Goal: Task Accomplishment & Management: Use online tool/utility

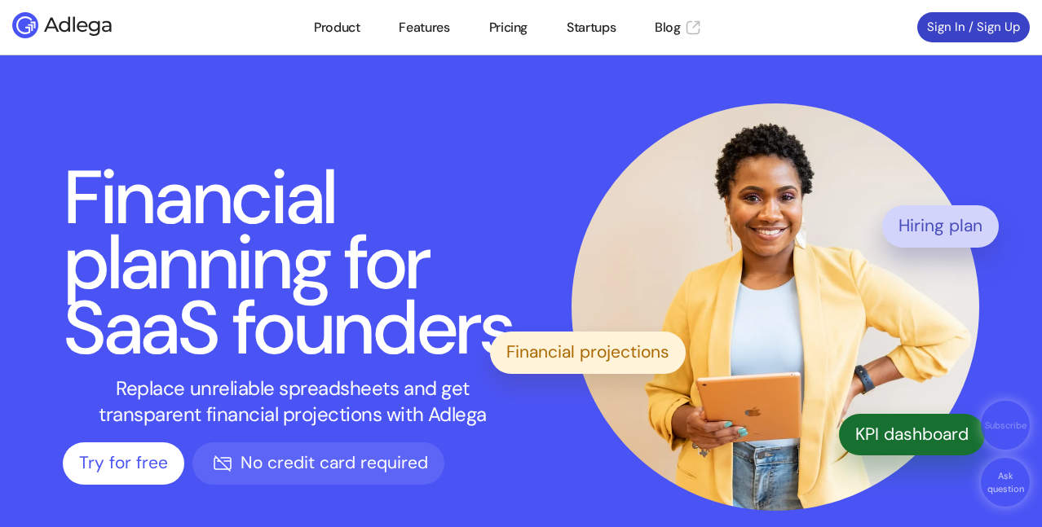
click at [963, 24] on link "Sign In / Sign Up" at bounding box center [973, 27] width 113 height 30
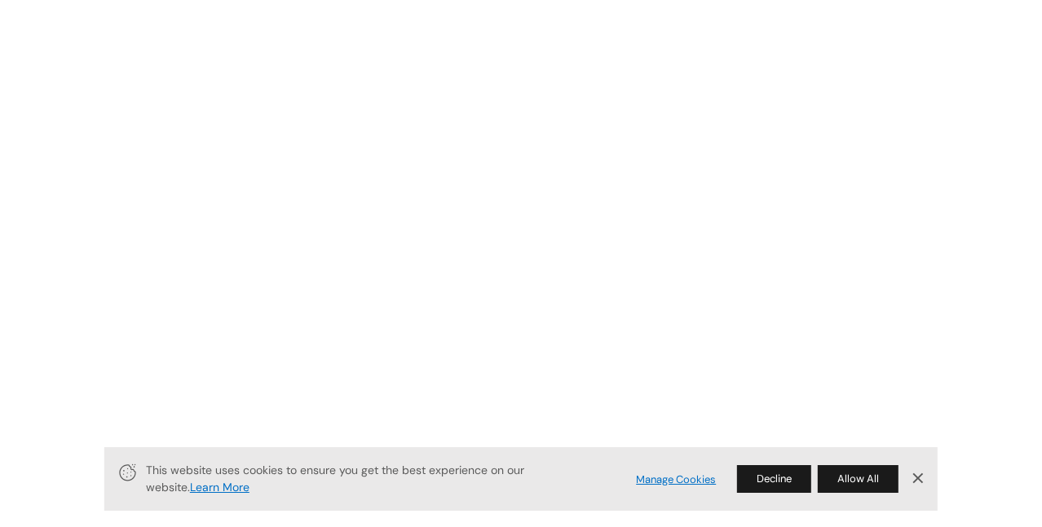
drag, startPoint x: 845, startPoint y: 480, endPoint x: 798, endPoint y: 433, distance: 66.9
click at [845, 480] on button "Allow All" at bounding box center [858, 480] width 81 height 28
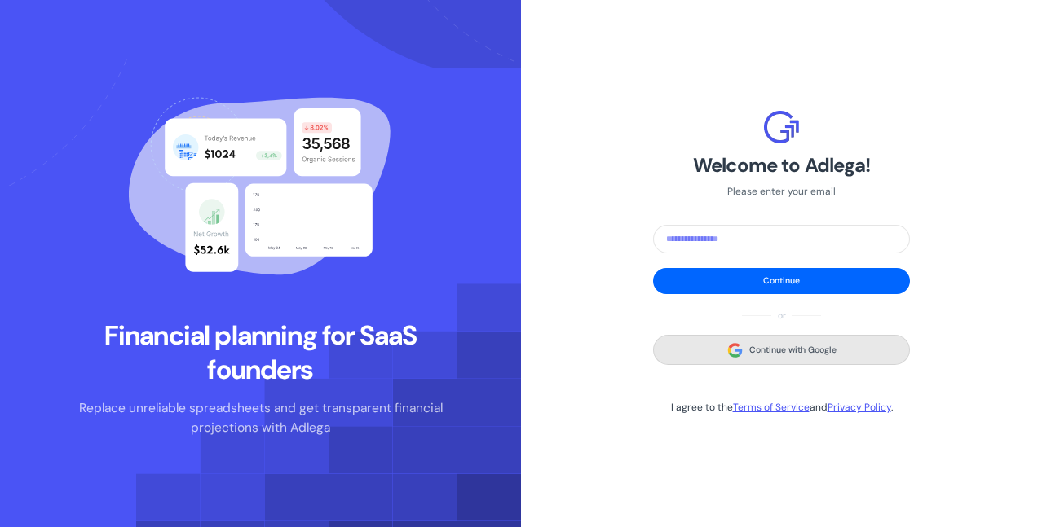
click at [784, 354] on span "Continue with Google" at bounding box center [792, 350] width 87 height 15
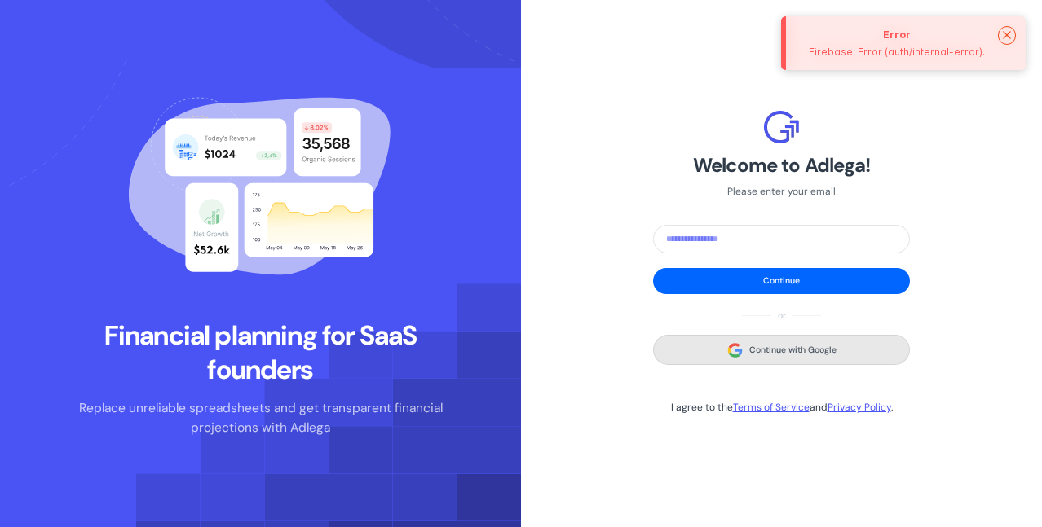
click at [782, 350] on span "Continue with Google" at bounding box center [792, 350] width 87 height 15
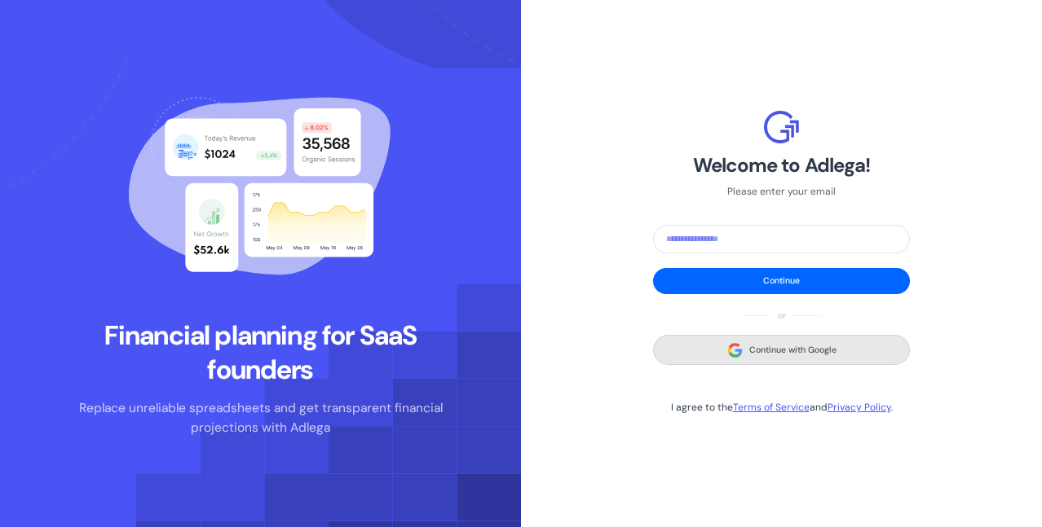
click at [782, 350] on span "Continue with Google" at bounding box center [792, 350] width 87 height 15
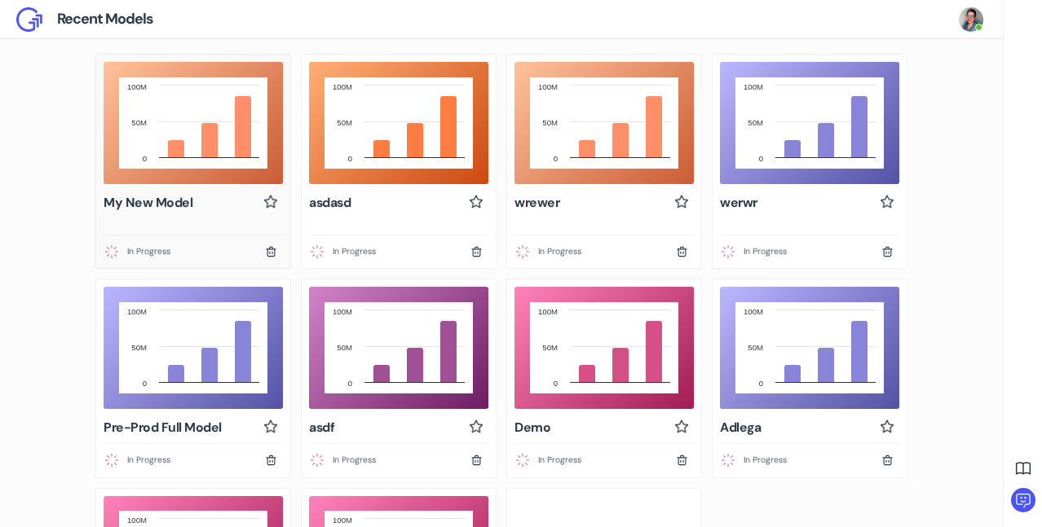
click at [214, 118] on rect at bounding box center [193, 123] width 148 height 92
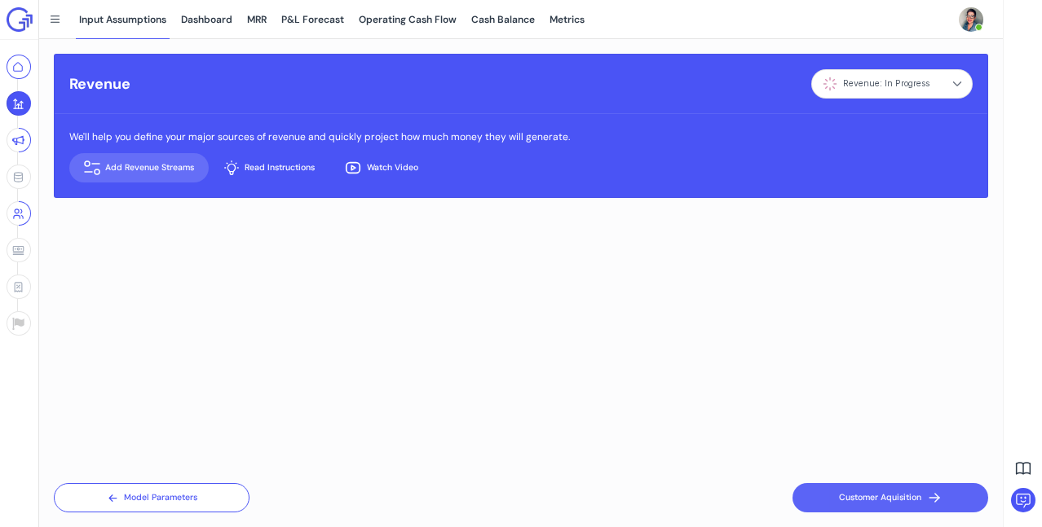
click at [20, 63] on icon at bounding box center [18, 67] width 12 height 12
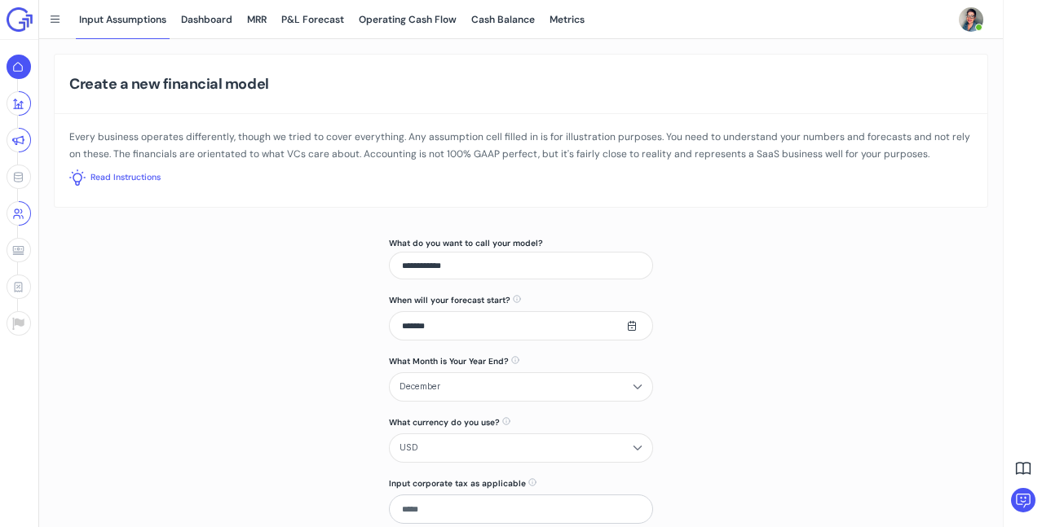
scroll to position [145, 0]
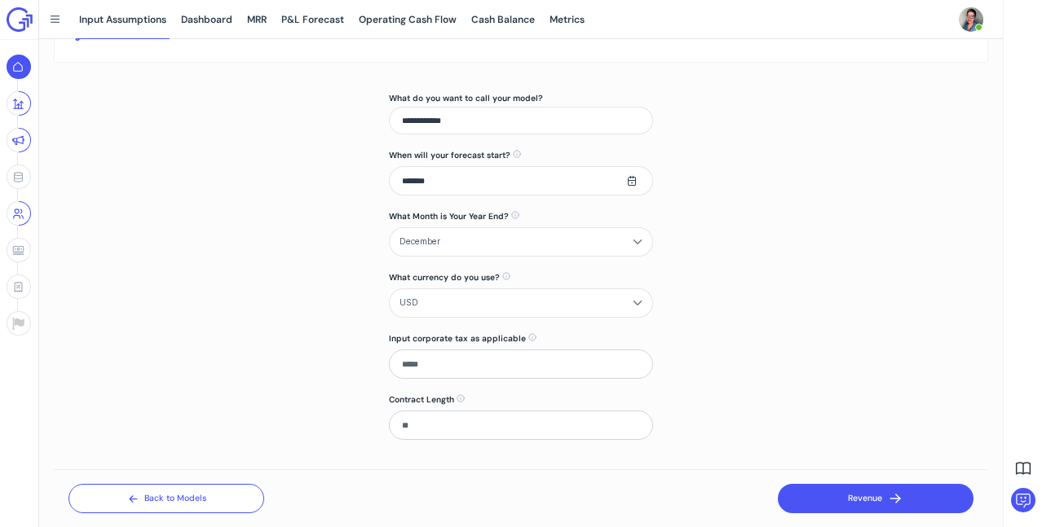
click at [870, 500] on button "Revenue" at bounding box center [876, 498] width 196 height 29
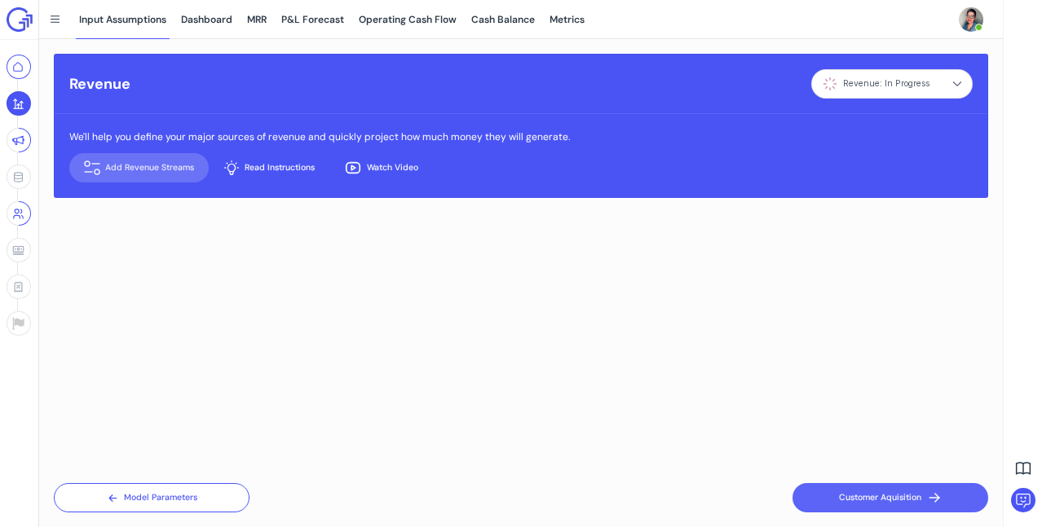
click at [159, 167] on button "Add Revenue Streams" at bounding box center [138, 167] width 139 height 29
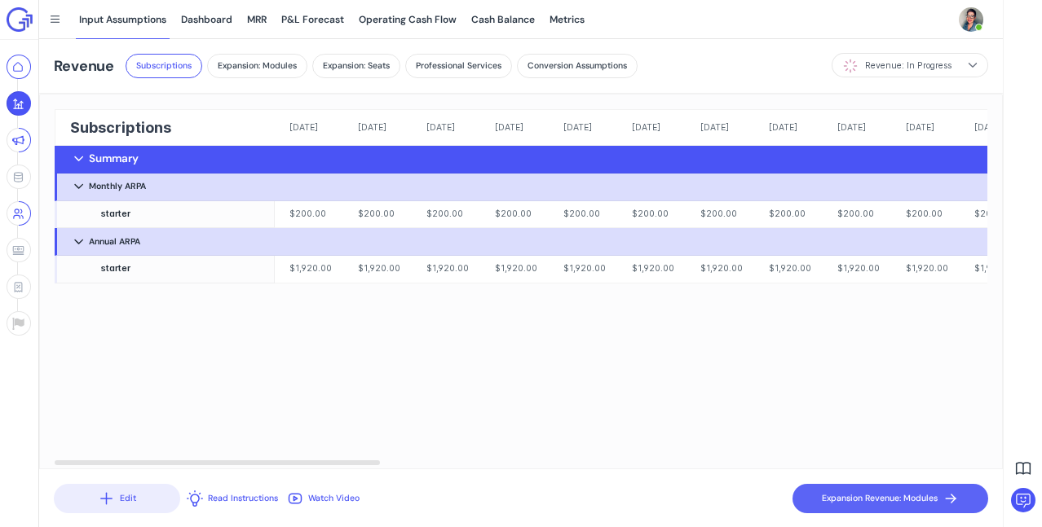
click at [18, 22] on img at bounding box center [20, 19] width 26 height 24
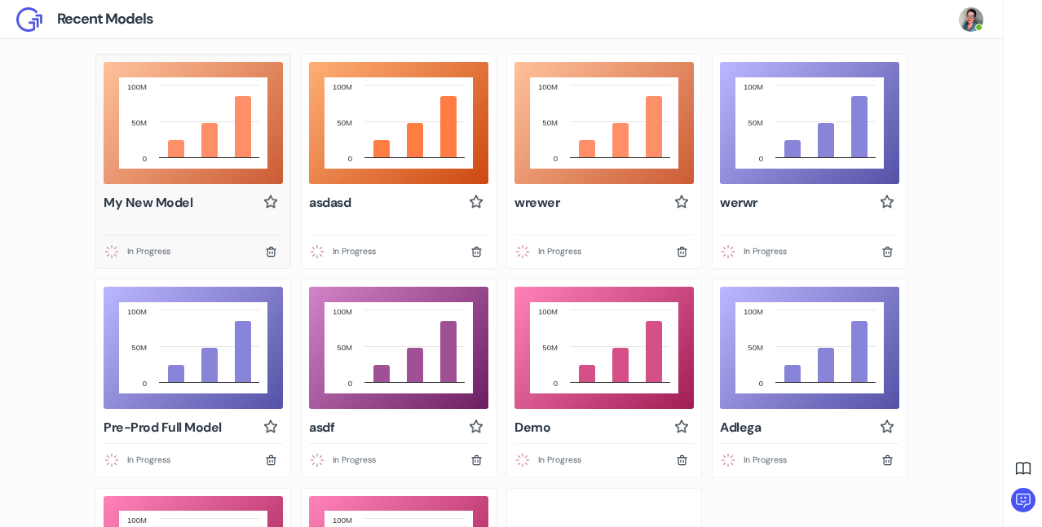
scroll to position [174, 0]
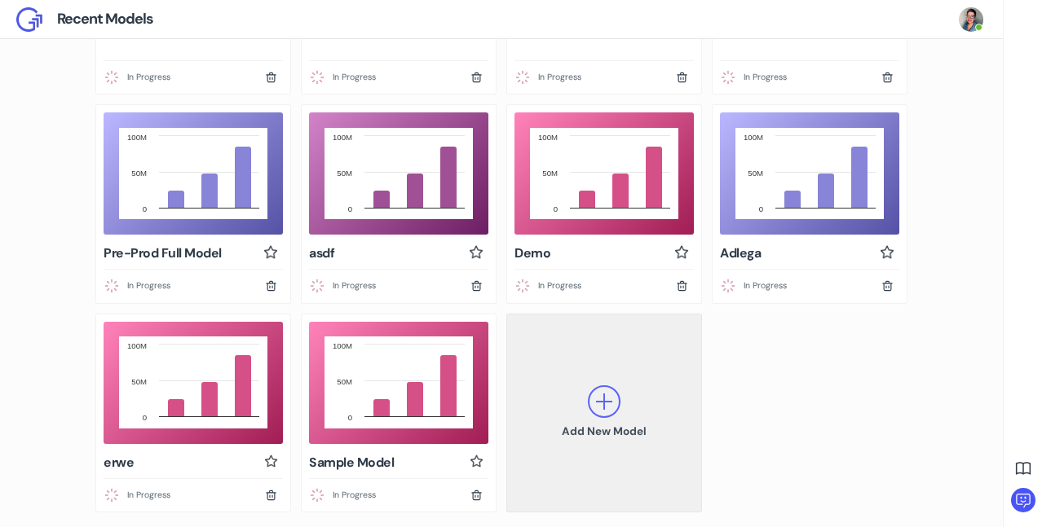
click at [607, 395] on icon at bounding box center [604, 402] width 33 height 33
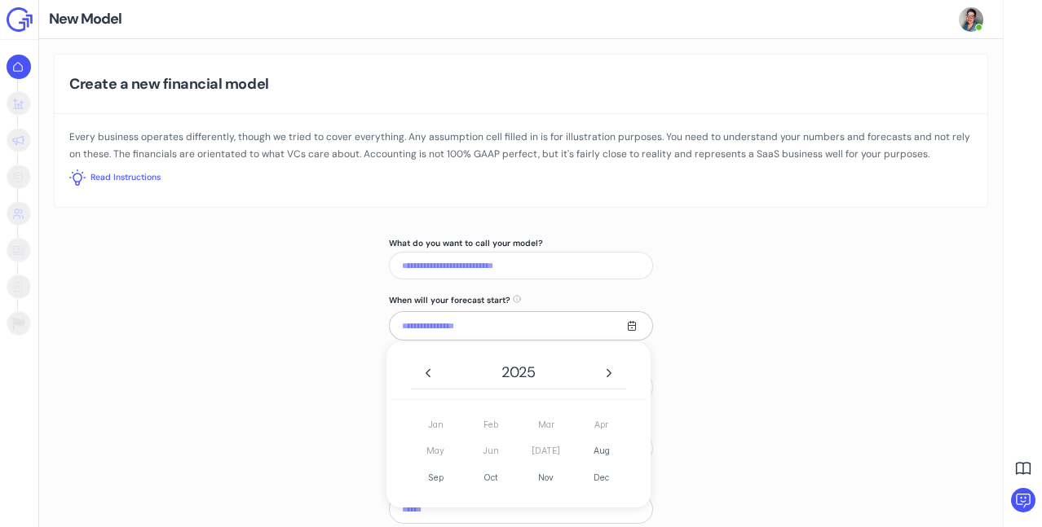
click at [453, 327] on input "text" at bounding box center [521, 325] width 264 height 29
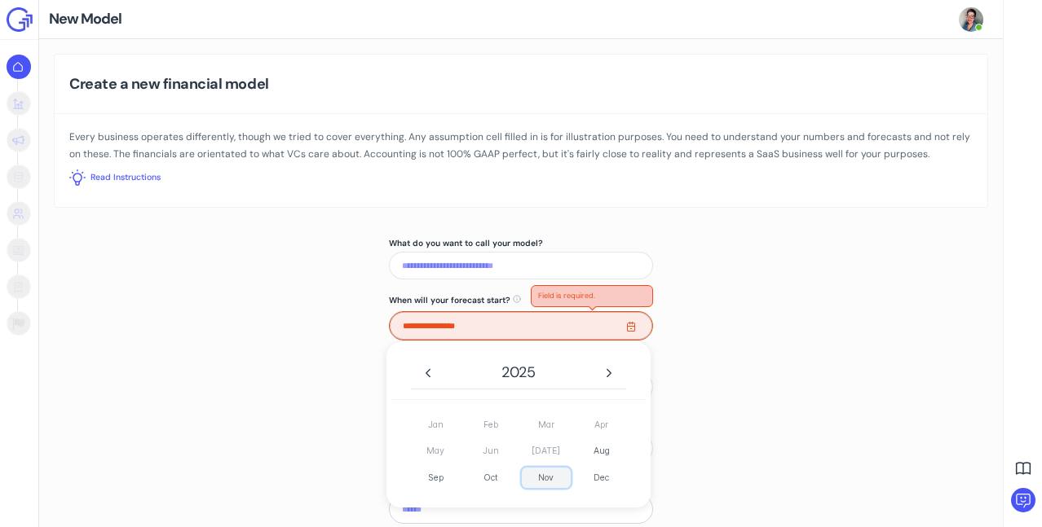
click at [546, 484] on span "Nov" at bounding box center [546, 478] width 49 height 20
type input "*******"
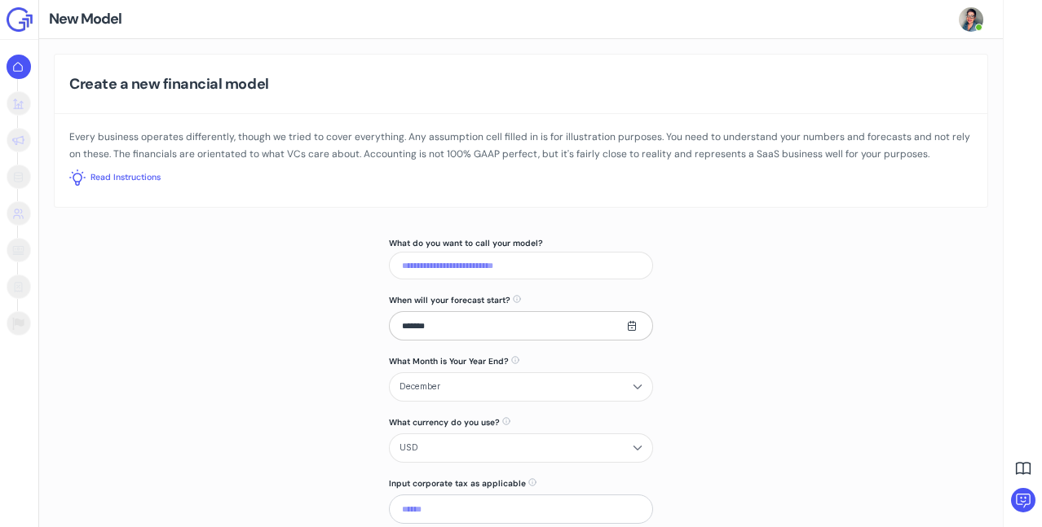
scroll to position [145, 0]
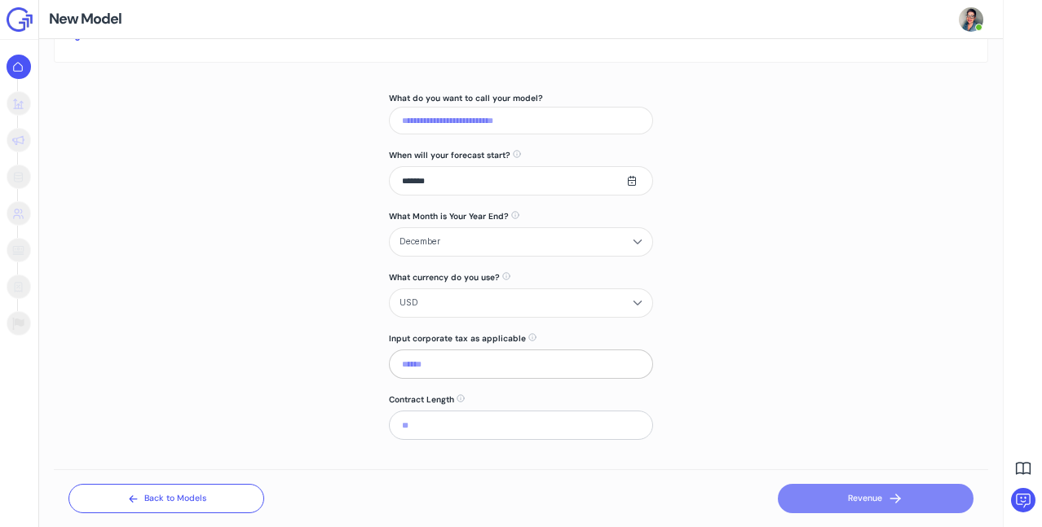
click at [501, 366] on input at bounding box center [521, 364] width 264 height 29
type input "*****"
click at [487, 429] on input at bounding box center [521, 425] width 264 height 29
type input "**"
click at [731, 344] on div "Create a new financial model Every business operates differently, though we tri…" at bounding box center [521, 283] width 964 height 488
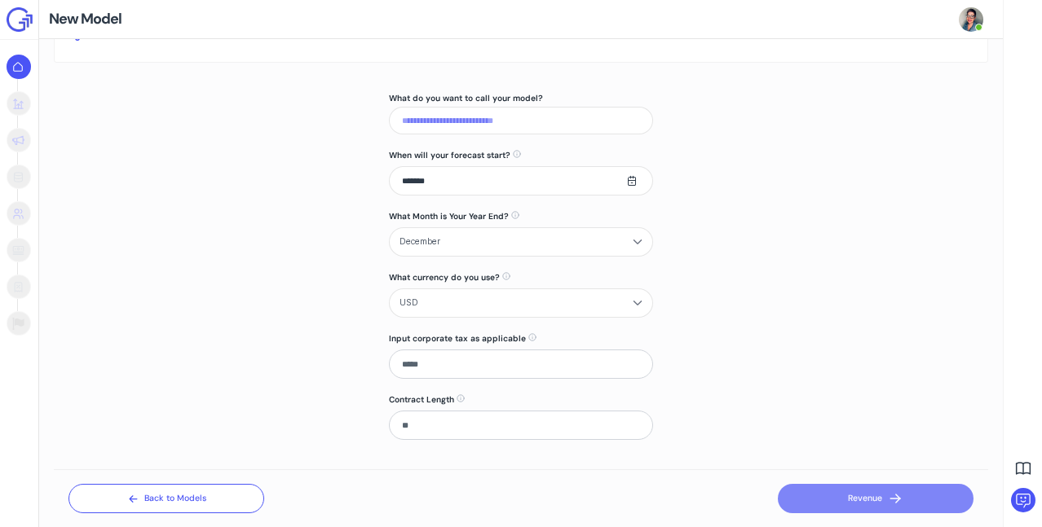
click at [527, 122] on input "What do you want to call your model?" at bounding box center [521, 121] width 264 height 28
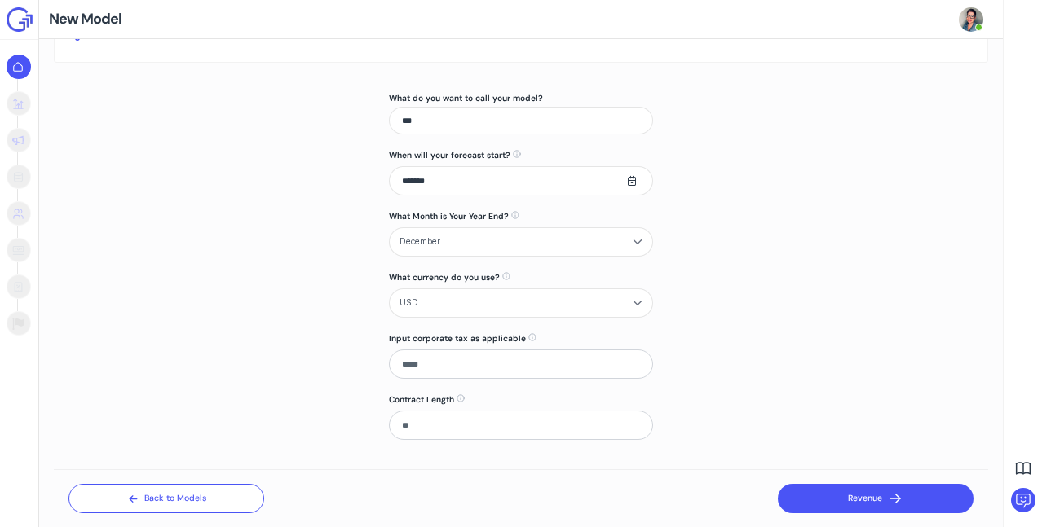
click at [834, 502] on button "Revenue" at bounding box center [876, 498] width 196 height 29
click at [870, 497] on button "Revenue" at bounding box center [876, 498] width 196 height 29
click at [542, 297] on span "USD" at bounding box center [510, 303] width 223 height 18
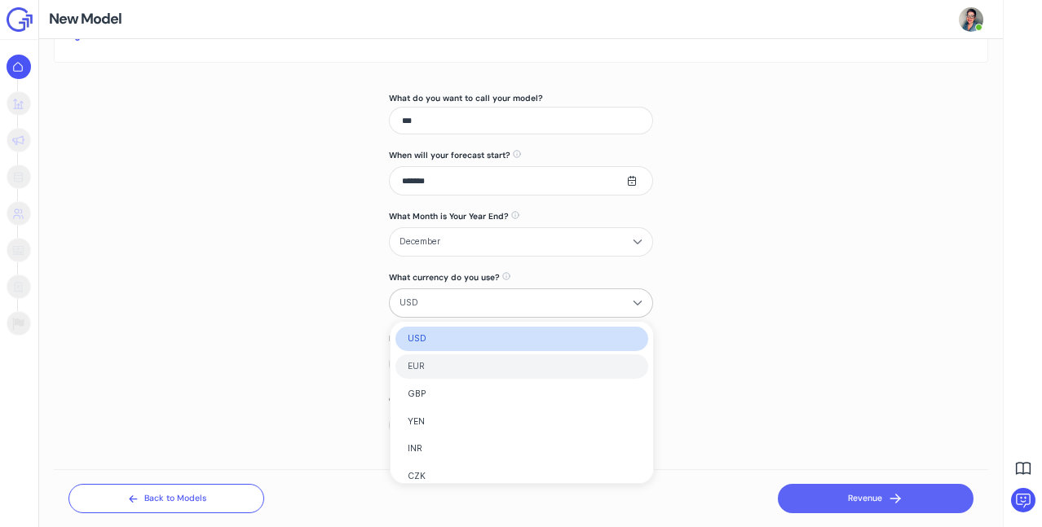
click at [461, 365] on span "EUR" at bounding box center [522, 367] width 228 height 15
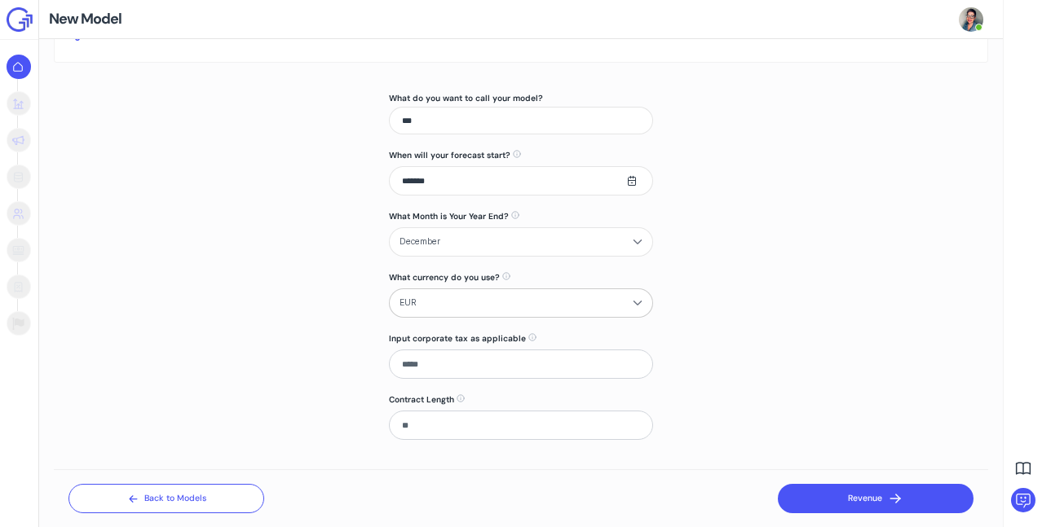
click at [848, 502] on button "Revenue" at bounding box center [876, 498] width 196 height 29
click at [544, 105] on div "What do you want to call your model? ***" at bounding box center [521, 113] width 264 height 42
click at [541, 121] on input "***" at bounding box center [521, 121] width 264 height 28
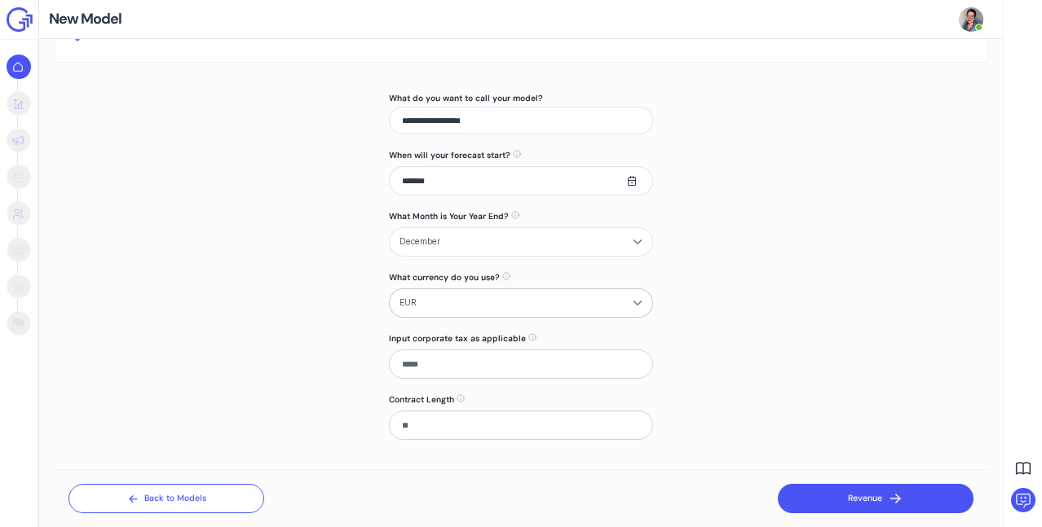
type input "**********"
click at [863, 488] on button "Revenue" at bounding box center [876, 498] width 196 height 29
click at [863, 493] on button "Revenue" at bounding box center [876, 498] width 196 height 29
click at [862, 497] on button "Revenue" at bounding box center [876, 498] width 196 height 29
click at [862, 505] on button "Revenue" at bounding box center [876, 498] width 196 height 29
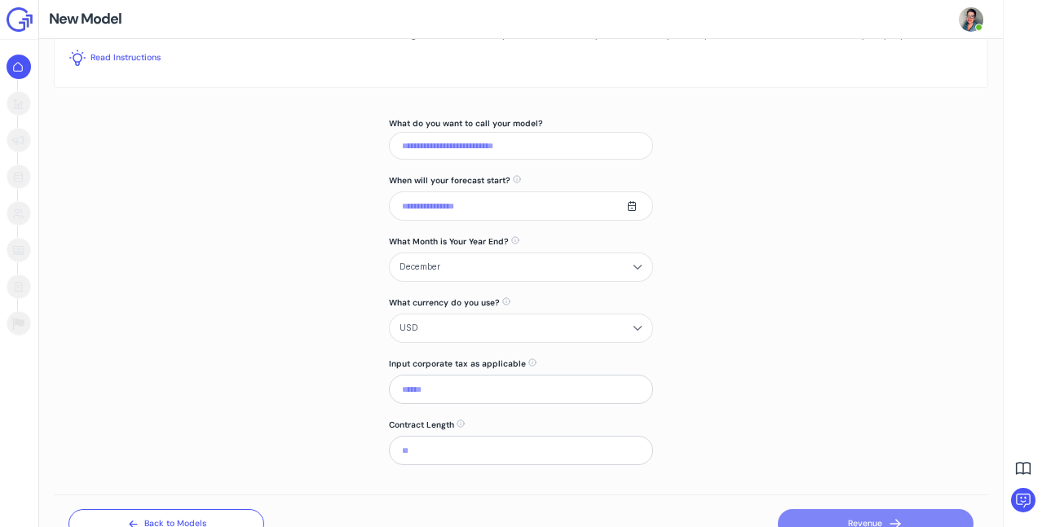
click at [511, 148] on input "What do you want to call your model?" at bounding box center [521, 146] width 264 height 28
type input "********"
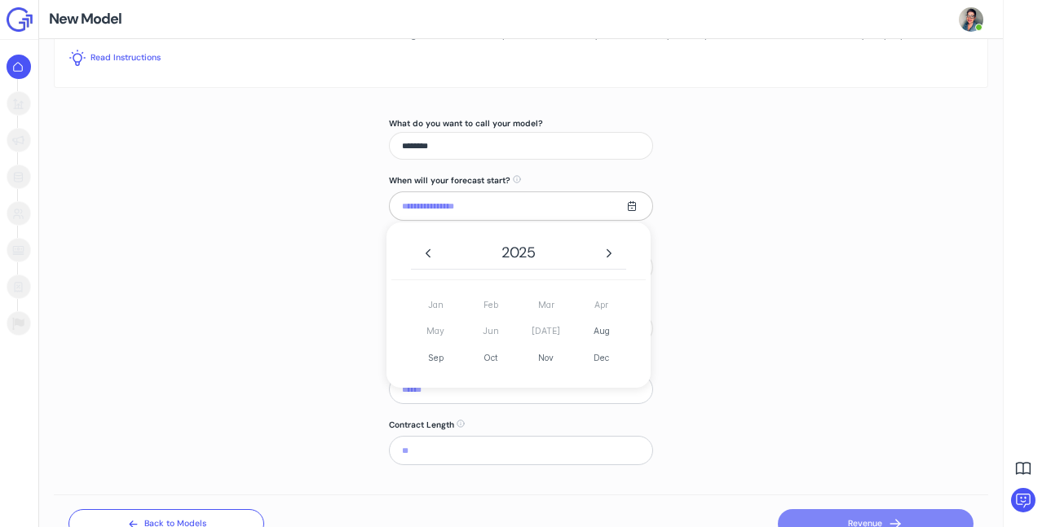
click at [473, 210] on input "text" at bounding box center [521, 206] width 264 height 29
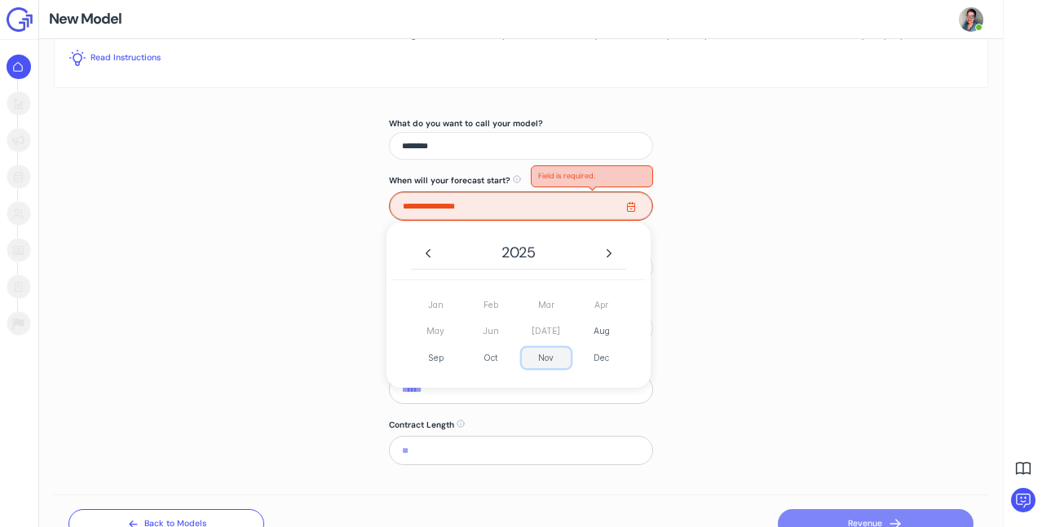
click at [553, 355] on span "Nov" at bounding box center [546, 358] width 49 height 20
type input "*******"
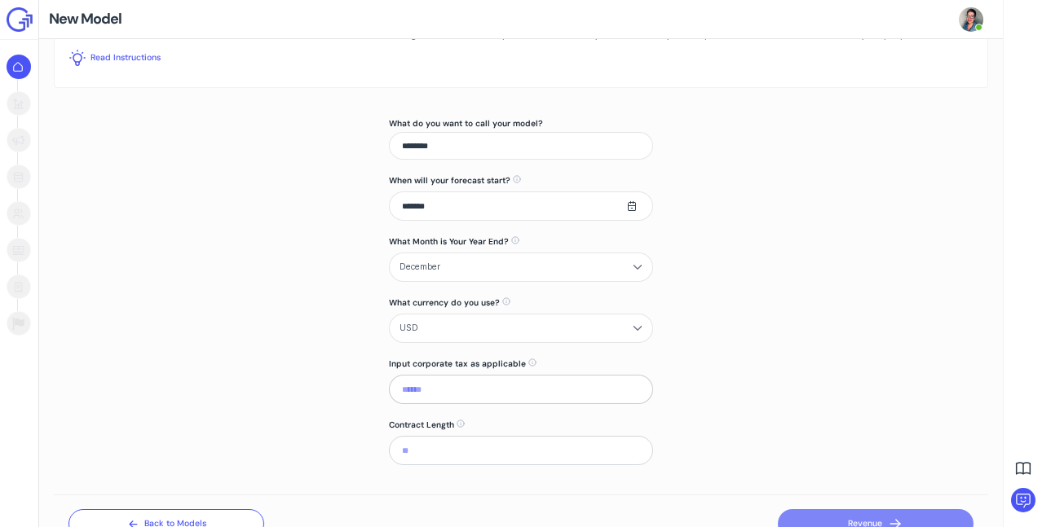
click at [503, 402] on input at bounding box center [521, 389] width 264 height 29
type input "*****"
click at [466, 463] on input at bounding box center [521, 450] width 264 height 29
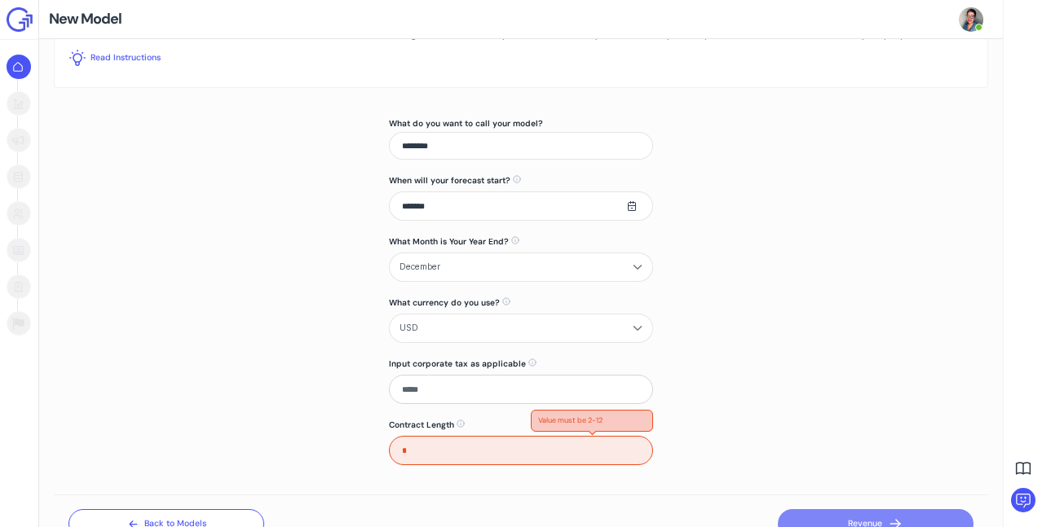
type input "**"
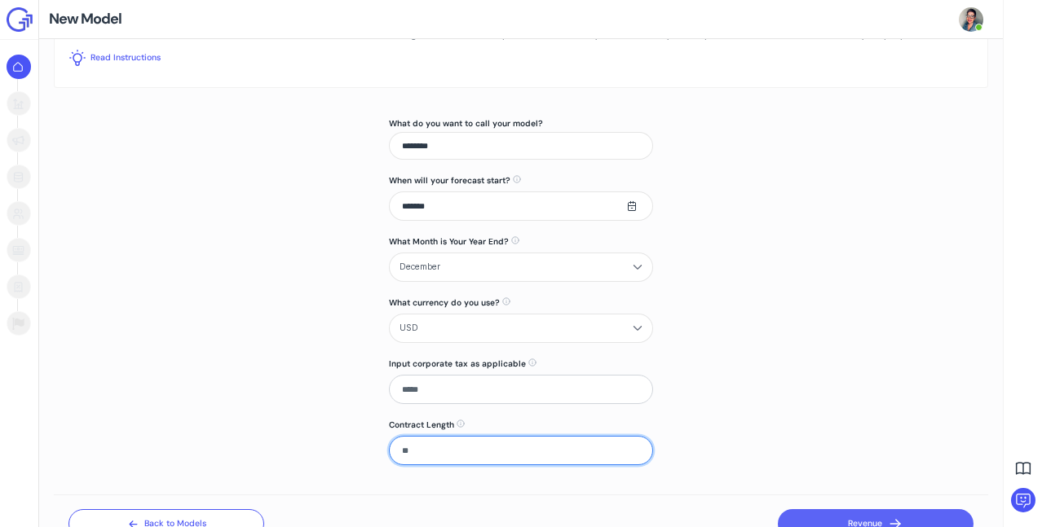
scroll to position [145, 0]
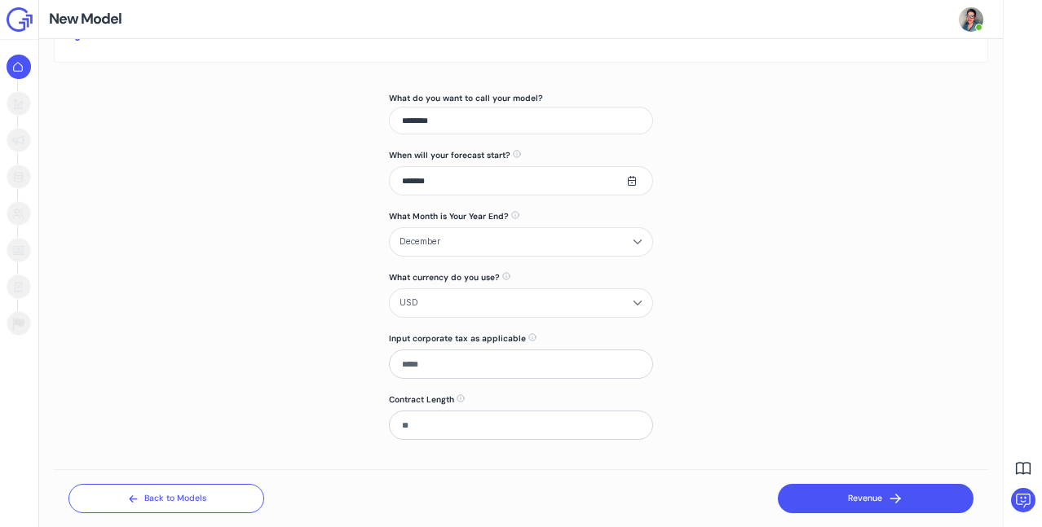
click at [857, 494] on button "Revenue" at bounding box center [876, 498] width 196 height 29
click at [857, 495] on button "Revenue" at bounding box center [876, 498] width 196 height 29
click at [857, 497] on button "Revenue" at bounding box center [876, 498] width 196 height 29
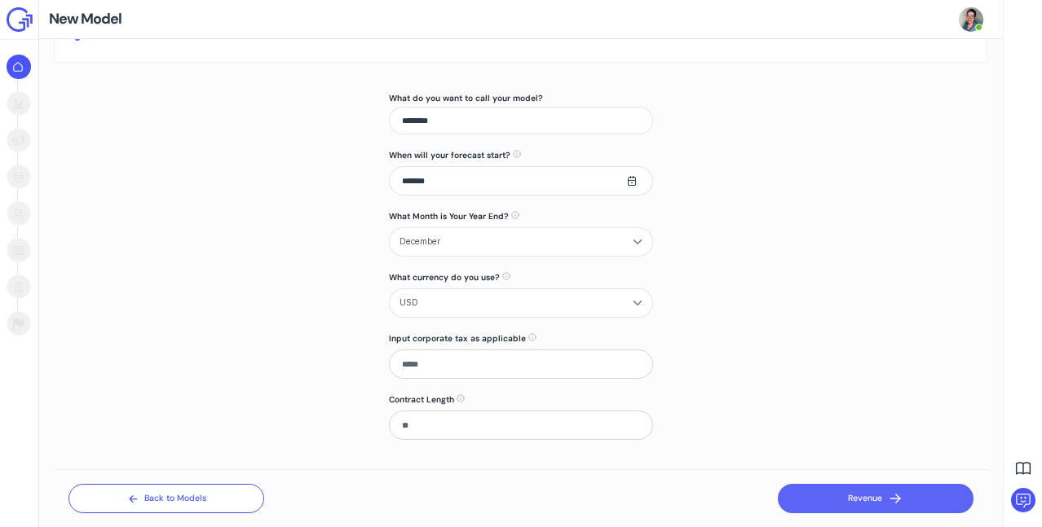
click at [19, 21] on img at bounding box center [20, 19] width 26 height 24
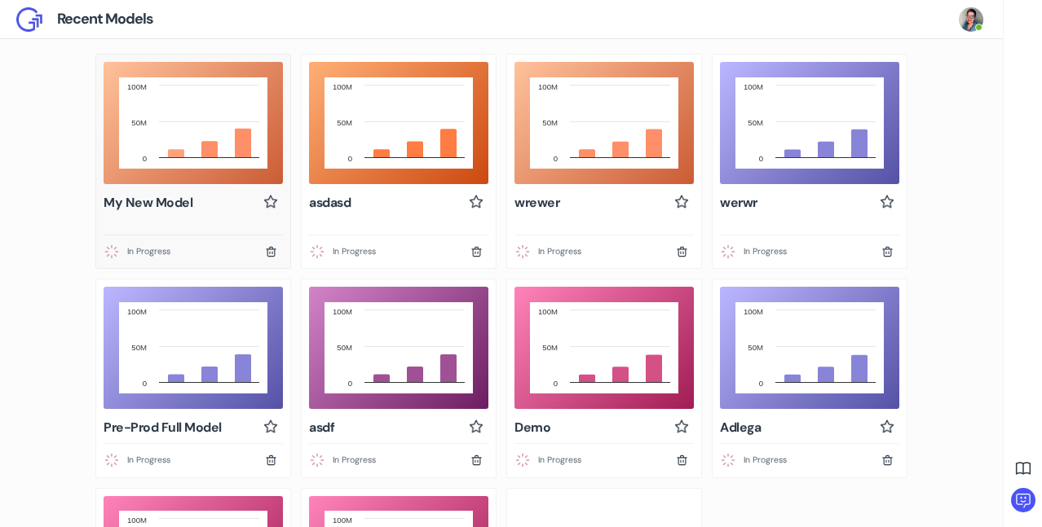
click at [177, 155] on icon at bounding box center [176, 153] width 16 height 8
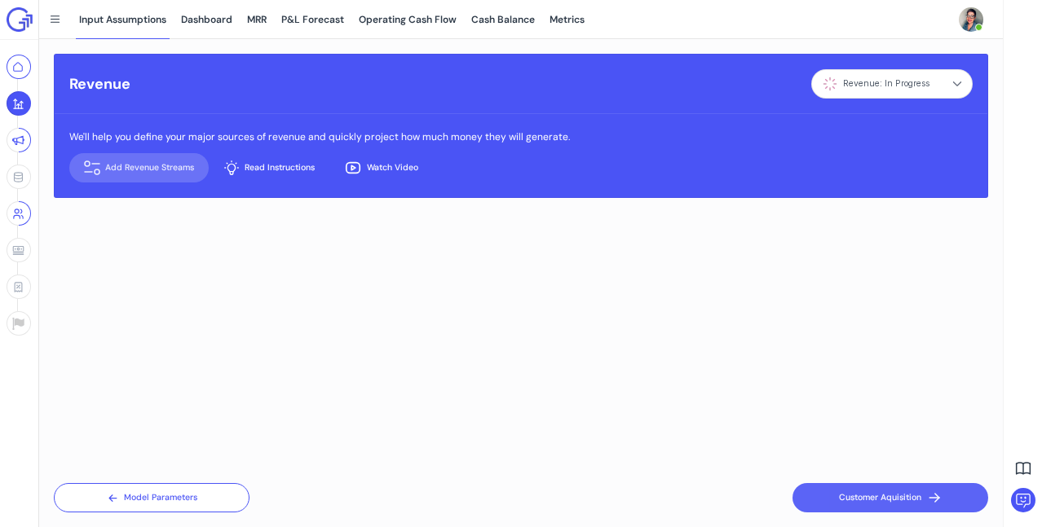
click at [132, 163] on button "Add Revenue Streams" at bounding box center [138, 167] width 139 height 29
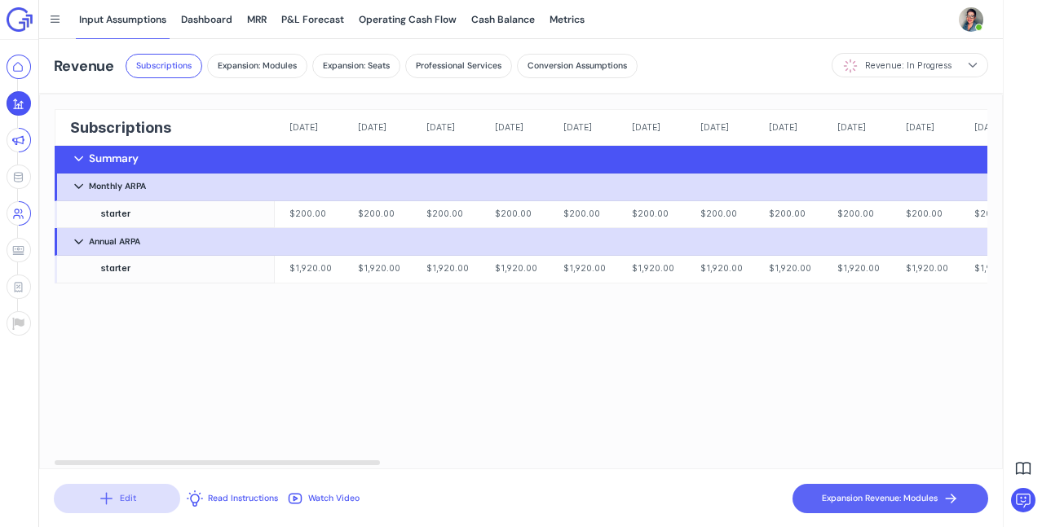
click at [129, 497] on button "Edit" at bounding box center [117, 498] width 126 height 29
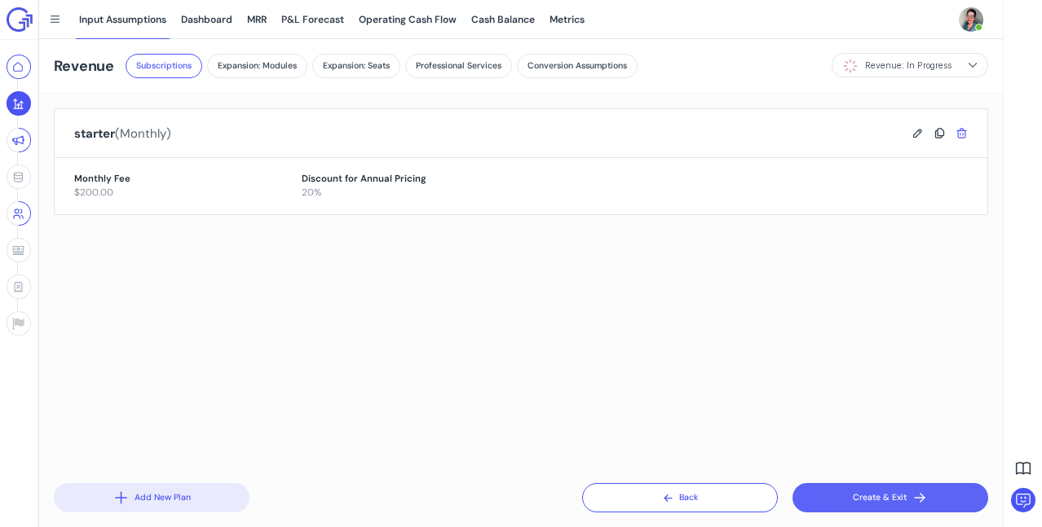
click at [958, 129] on icon at bounding box center [962, 133] width 12 height 12
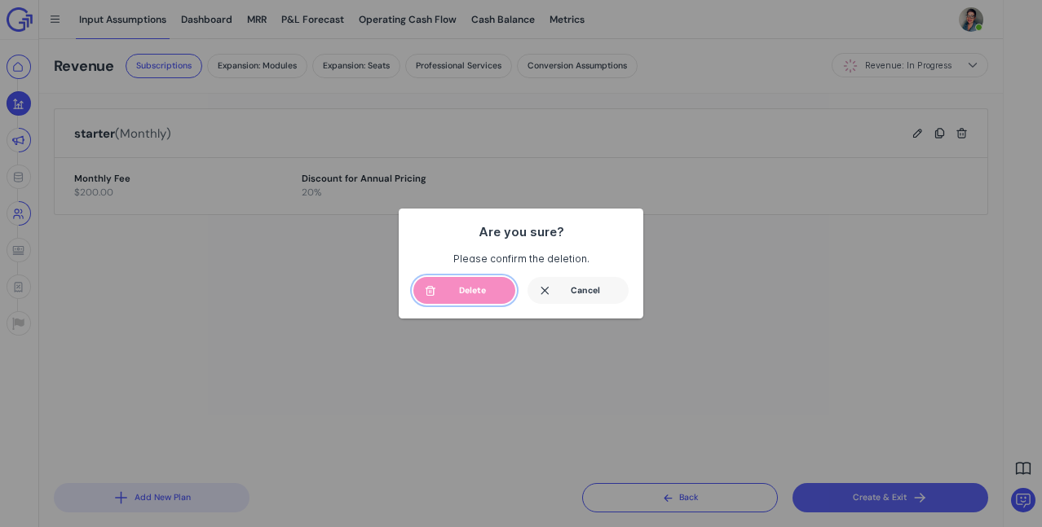
click at [469, 287] on span "Delete" at bounding box center [472, 291] width 61 height 15
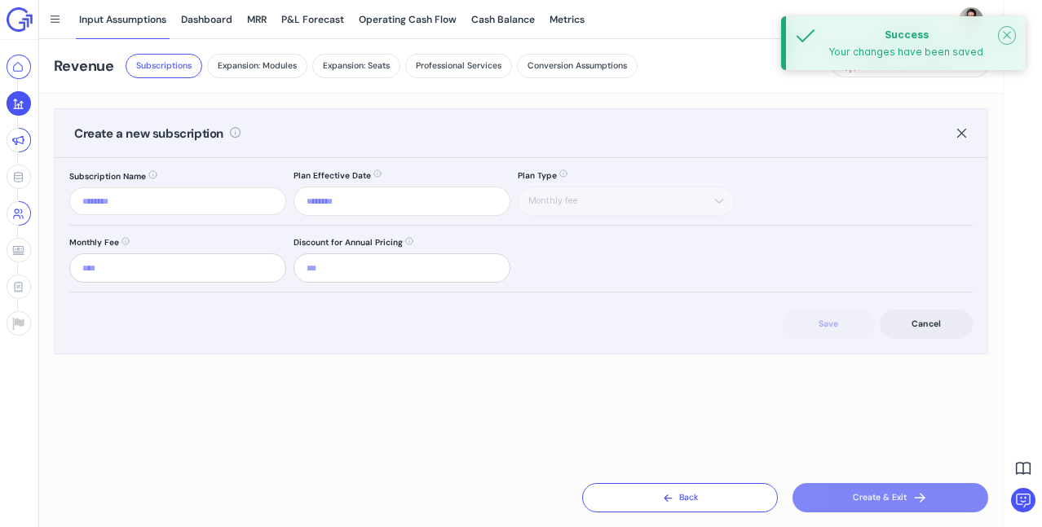
click at [1009, 32] on button "Close" at bounding box center [1007, 35] width 19 height 19
click at [273, 64] on button "Expansion: Modules" at bounding box center [257, 66] width 100 height 24
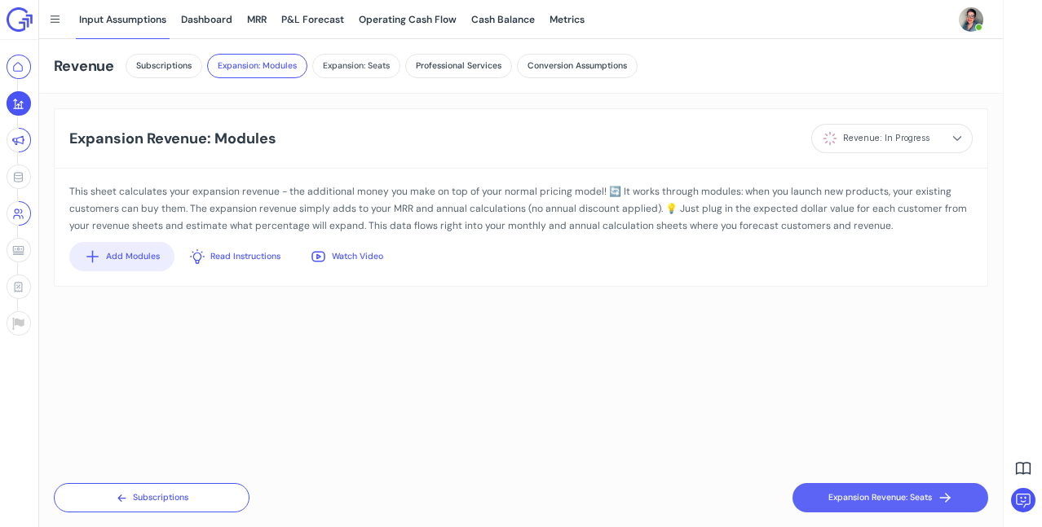
click at [354, 62] on button "Expansion: Seats" at bounding box center [356, 66] width 88 height 24
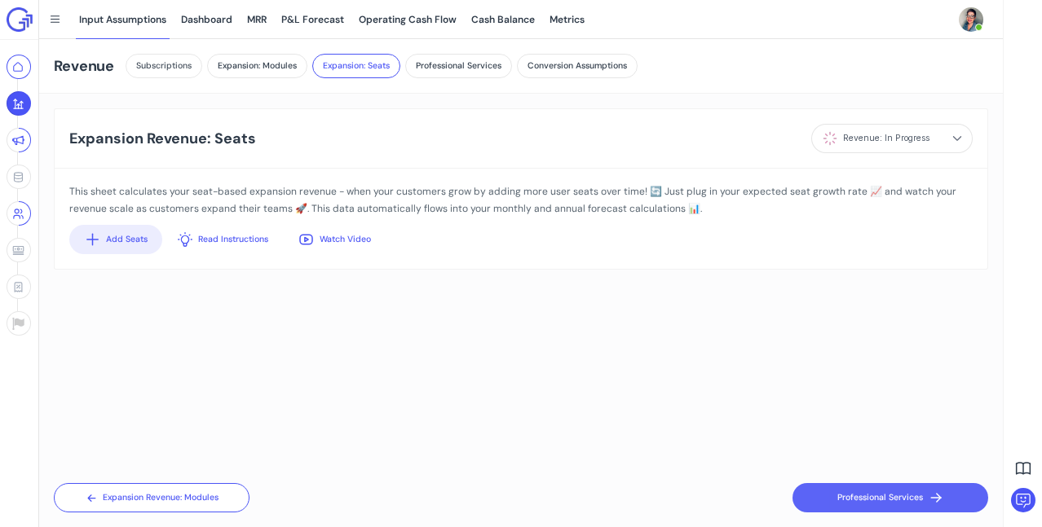
click at [157, 65] on button "Subscriptions" at bounding box center [164, 66] width 77 height 24
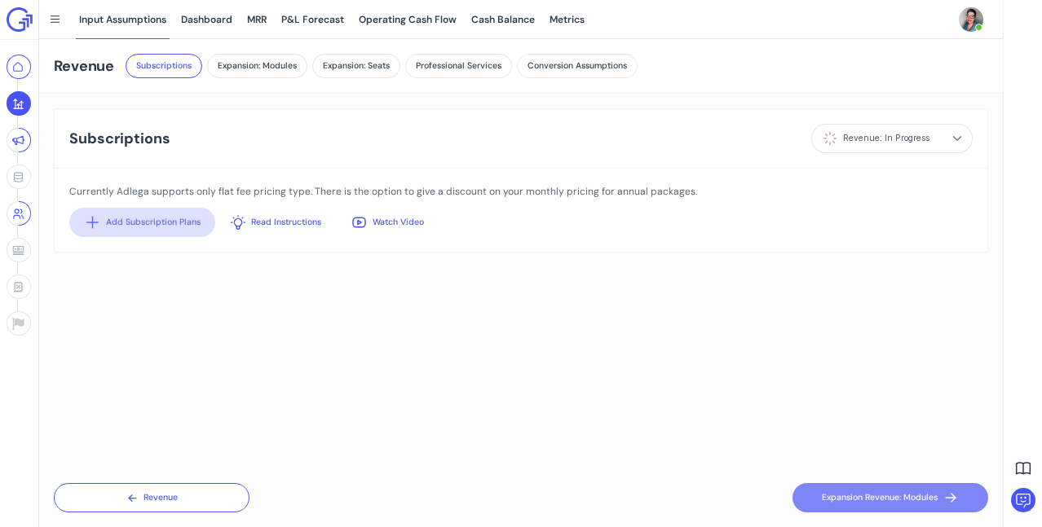
click at [137, 220] on button "Add Subscription Plans" at bounding box center [142, 222] width 146 height 29
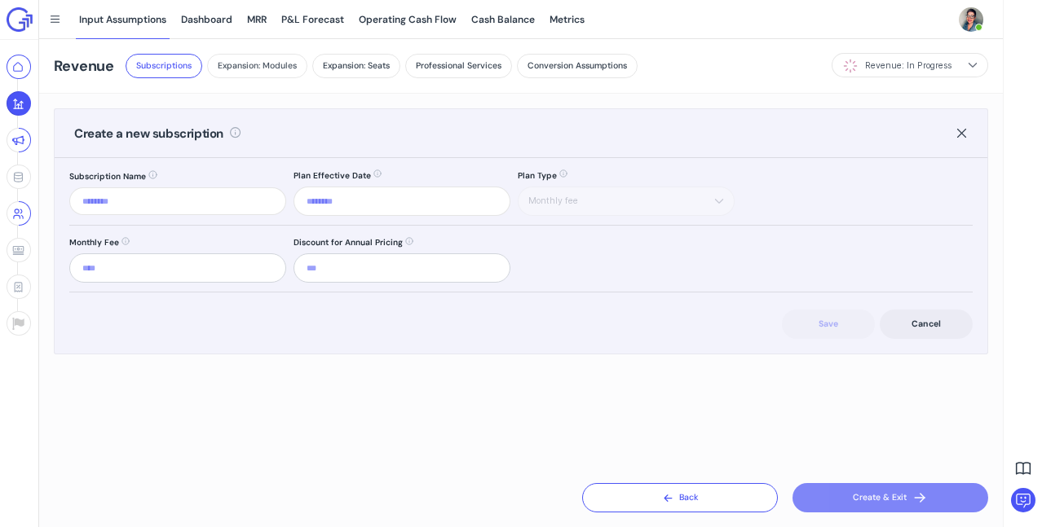
click at [245, 62] on button "Expansion: Modules" at bounding box center [257, 66] width 100 height 24
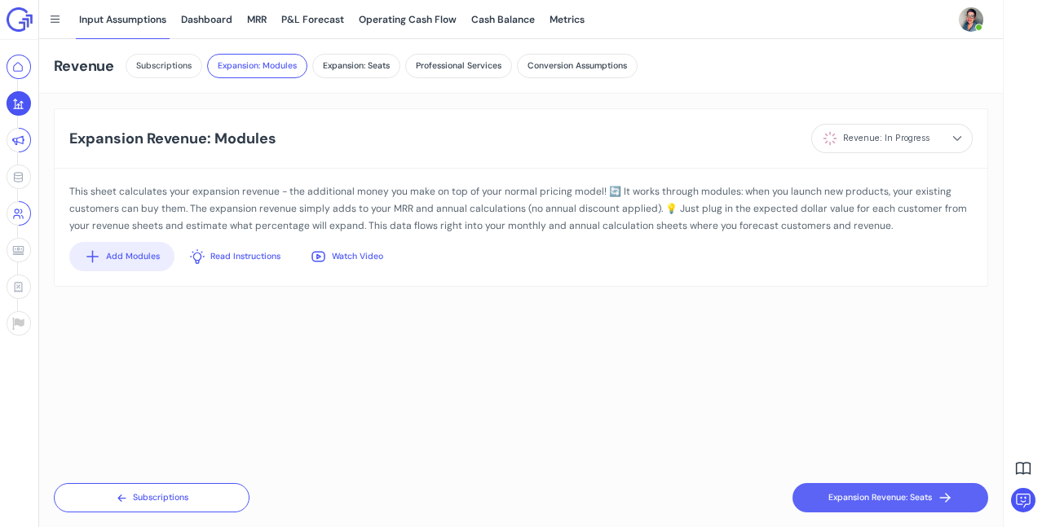
click at [160, 68] on button "Subscriptions" at bounding box center [164, 66] width 77 height 24
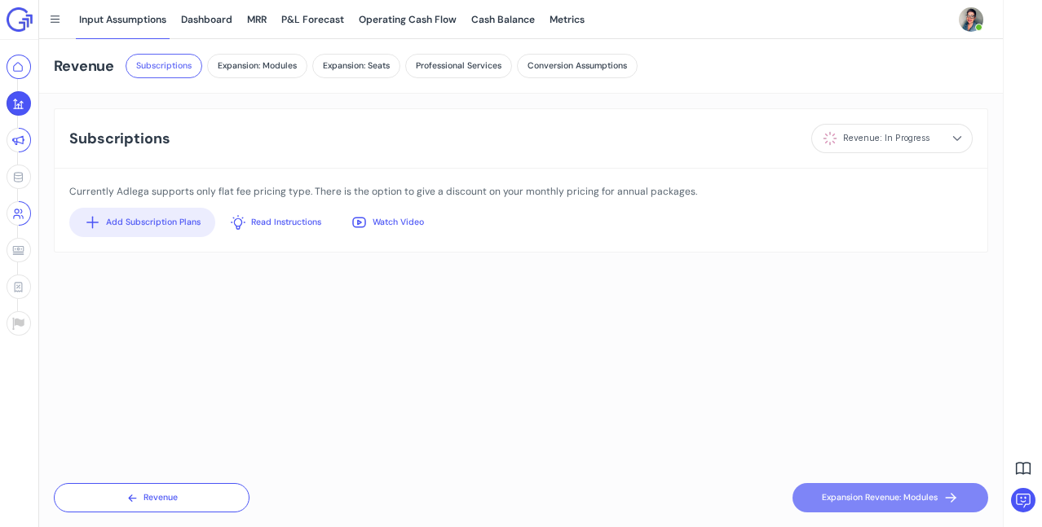
click at [154, 64] on button "Subscriptions" at bounding box center [164, 66] width 77 height 24
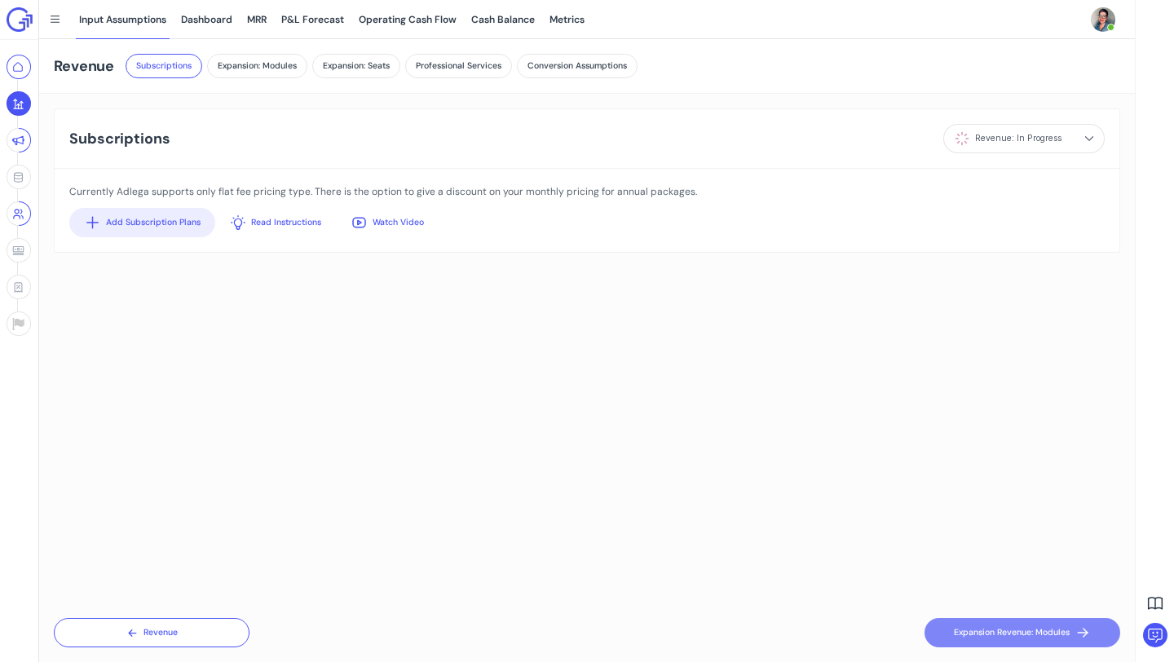
click at [17, 20] on img at bounding box center [20, 19] width 26 height 24
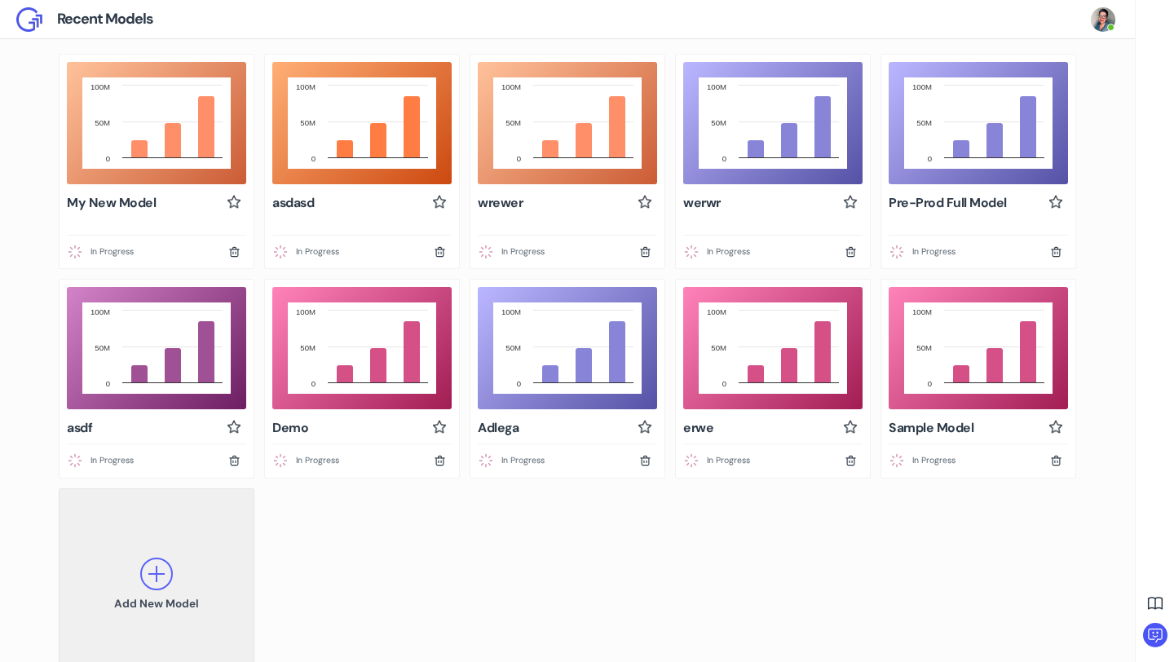
click at [159, 527] on icon at bounding box center [156, 574] width 16 height 16
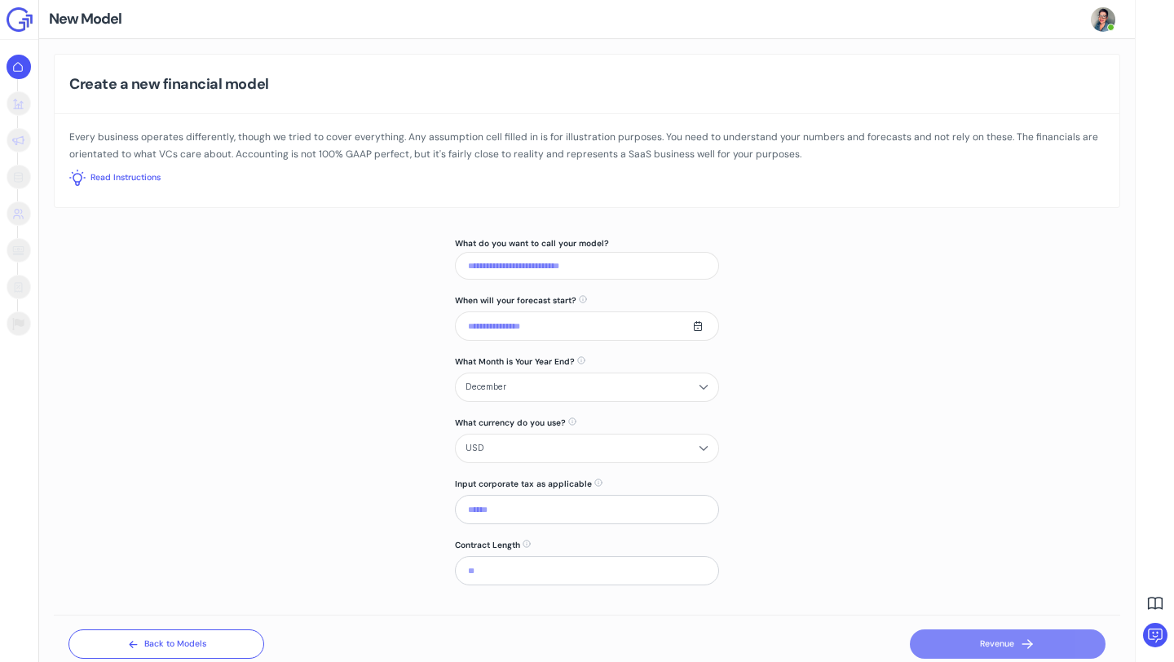
click at [496, 266] on input "What do you want to call your model?" at bounding box center [587, 266] width 264 height 28
type input "*******"
click at [505, 324] on input "text" at bounding box center [587, 325] width 264 height 29
click at [611, 474] on span "Nov" at bounding box center [612, 478] width 49 height 20
type input "*******"
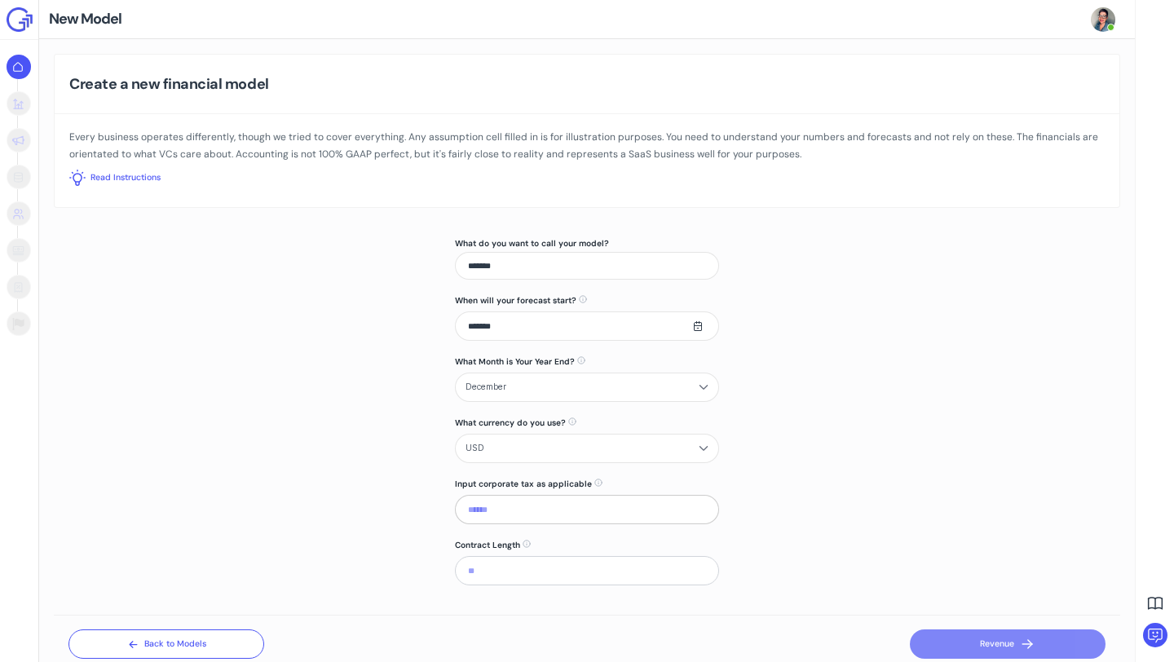
click at [506, 512] on input at bounding box center [587, 509] width 264 height 29
type input "*****"
click at [523, 527] on input at bounding box center [587, 570] width 264 height 29
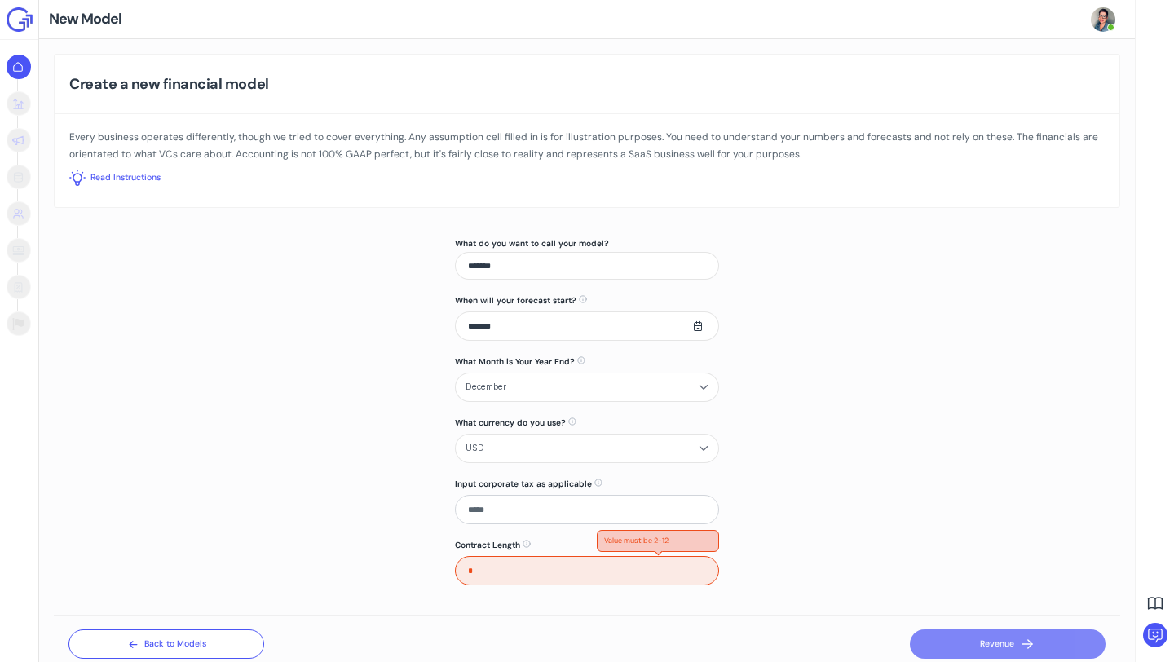
type input "**"
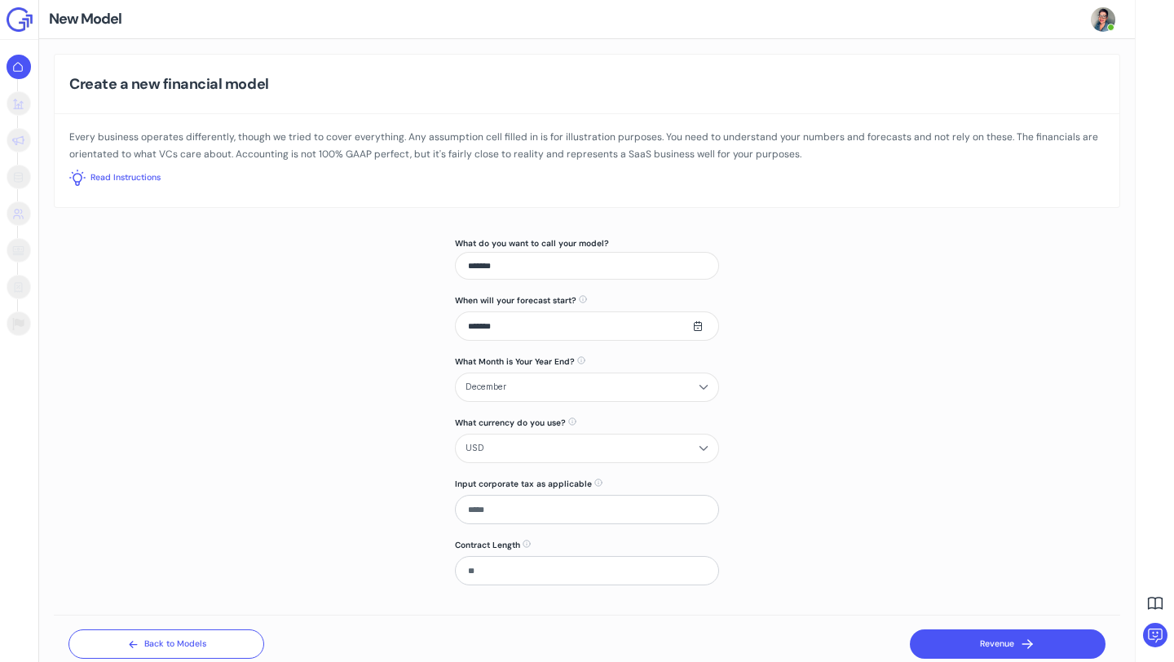
click at [995, 527] on button "Revenue" at bounding box center [1008, 643] width 196 height 29
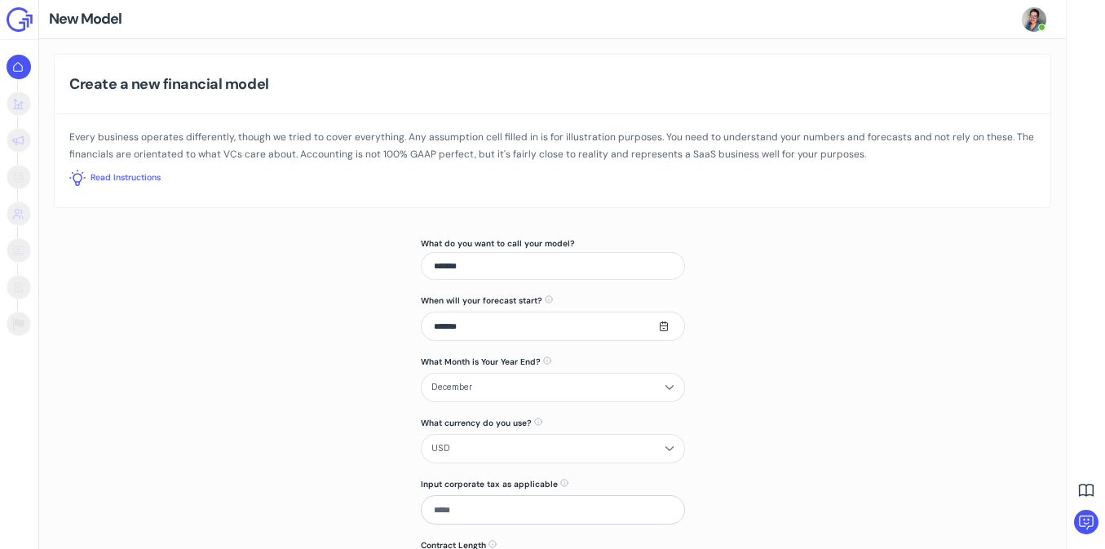
click at [26, 13] on img at bounding box center [20, 19] width 26 height 24
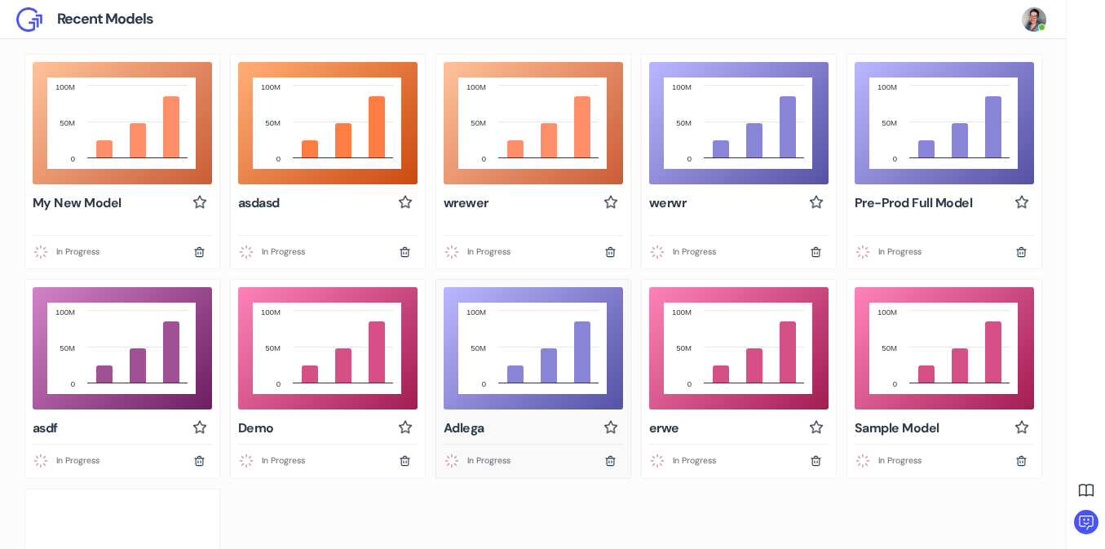
scroll to position [148, 0]
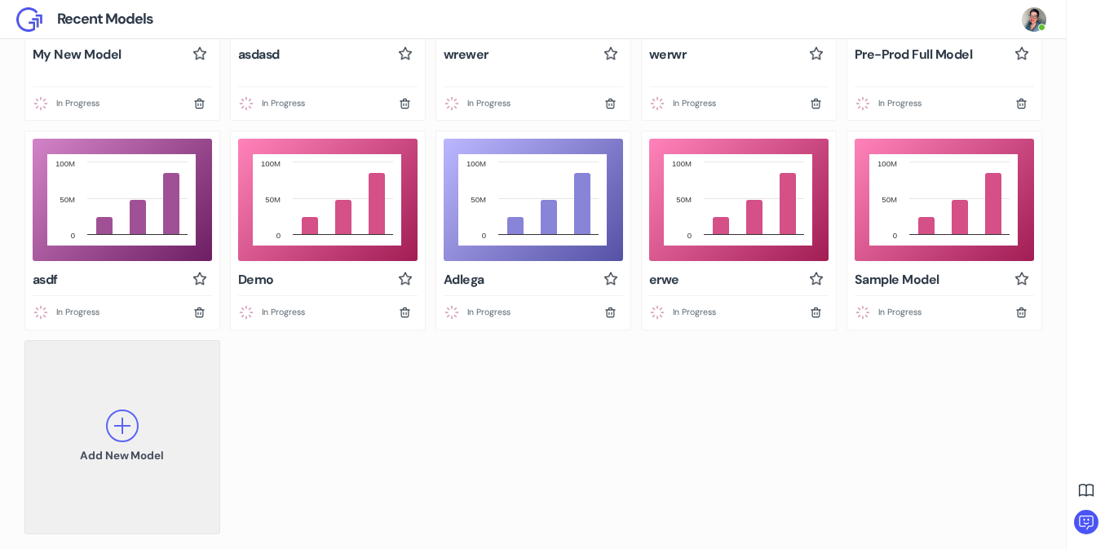
click at [146, 426] on button "Add New Model" at bounding box center [122, 437] width 196 height 195
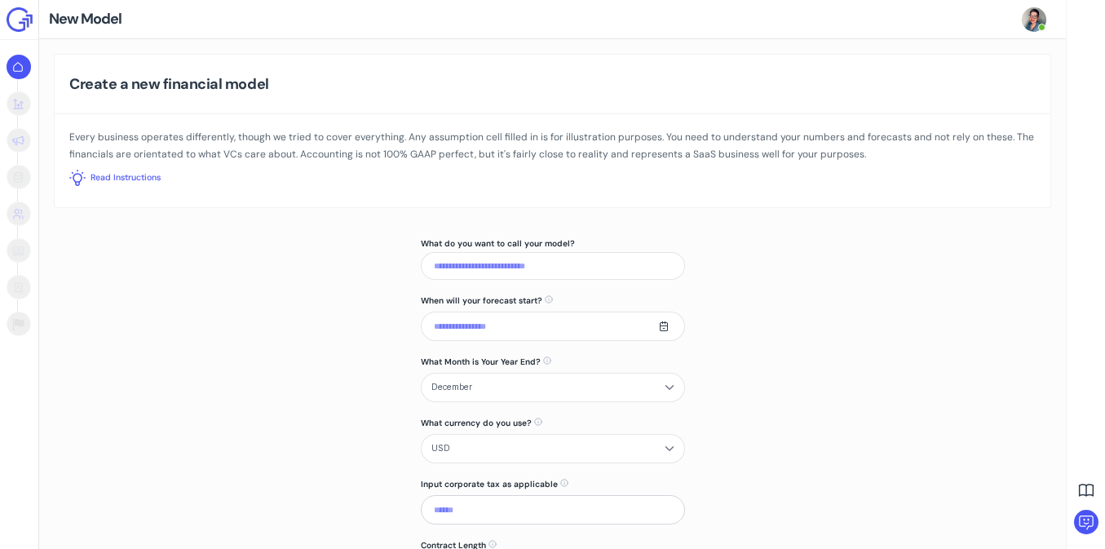
click at [461, 263] on input "What do you want to call your model?" at bounding box center [553, 266] width 264 height 28
type input "*********"
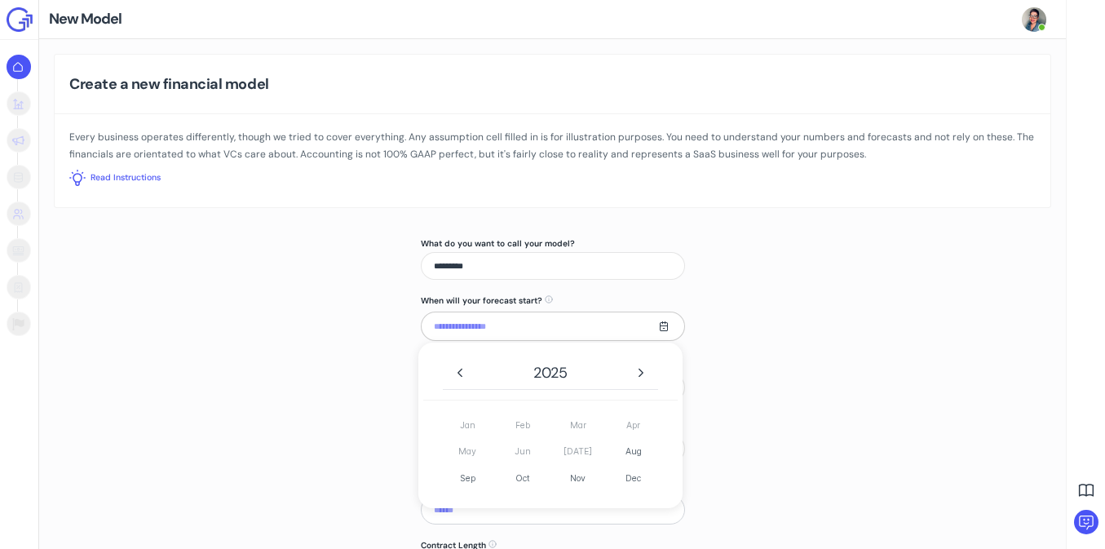
click at [599, 332] on input "text" at bounding box center [553, 325] width 264 height 29
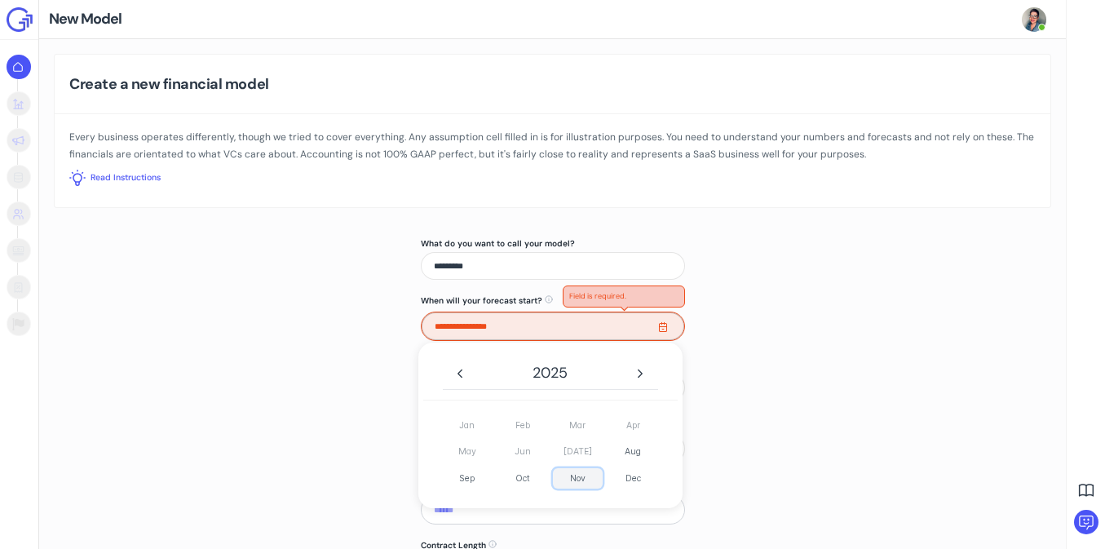
click at [578, 478] on span "Nov" at bounding box center [577, 478] width 49 height 20
type input "*******"
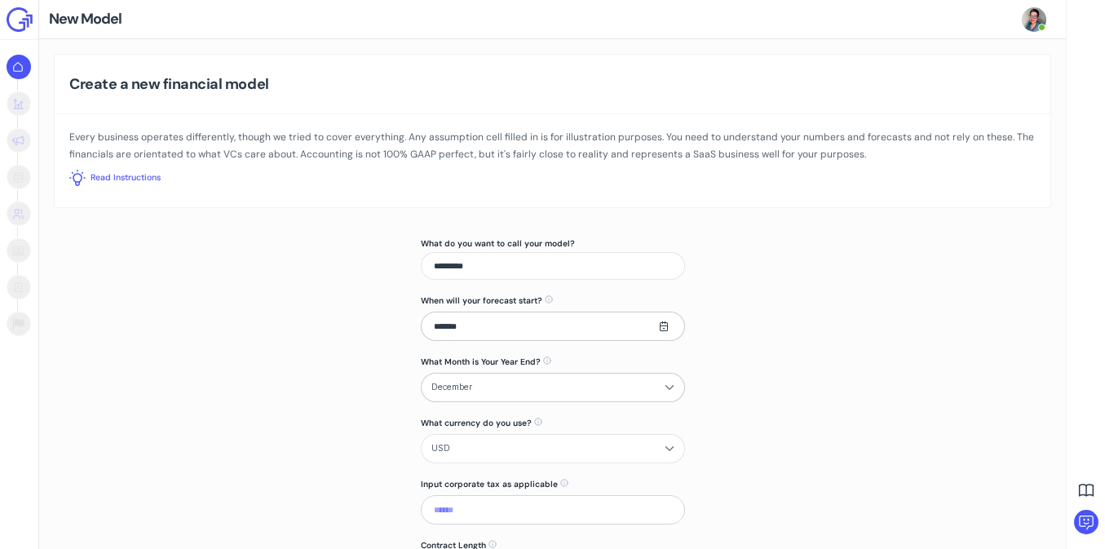
click at [482, 391] on span "December" at bounding box center [542, 387] width 223 height 18
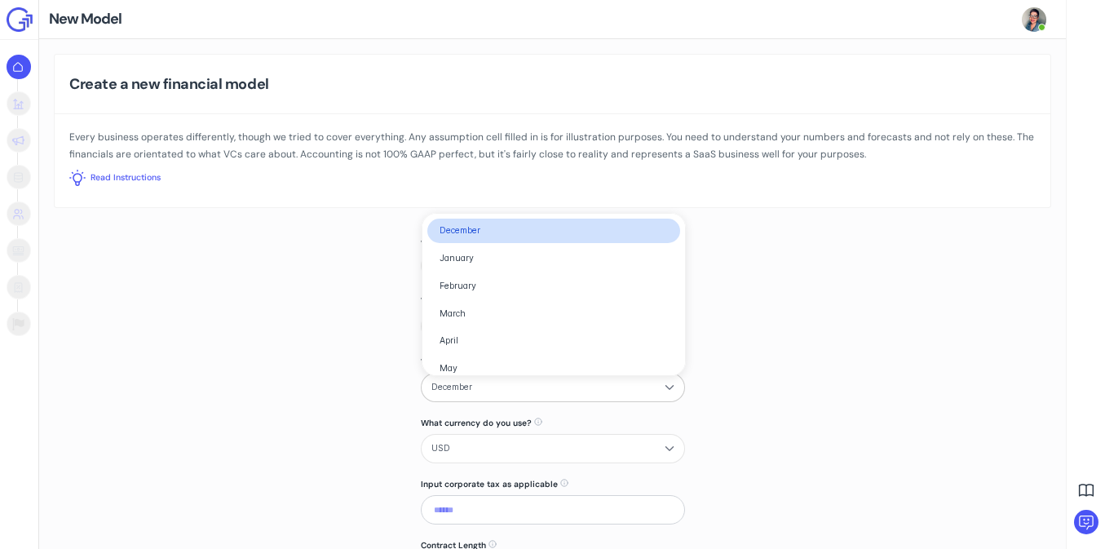
click at [457, 232] on span "December" at bounding box center [553, 230] width 228 height 15
click at [477, 454] on span "USD" at bounding box center [542, 448] width 223 height 18
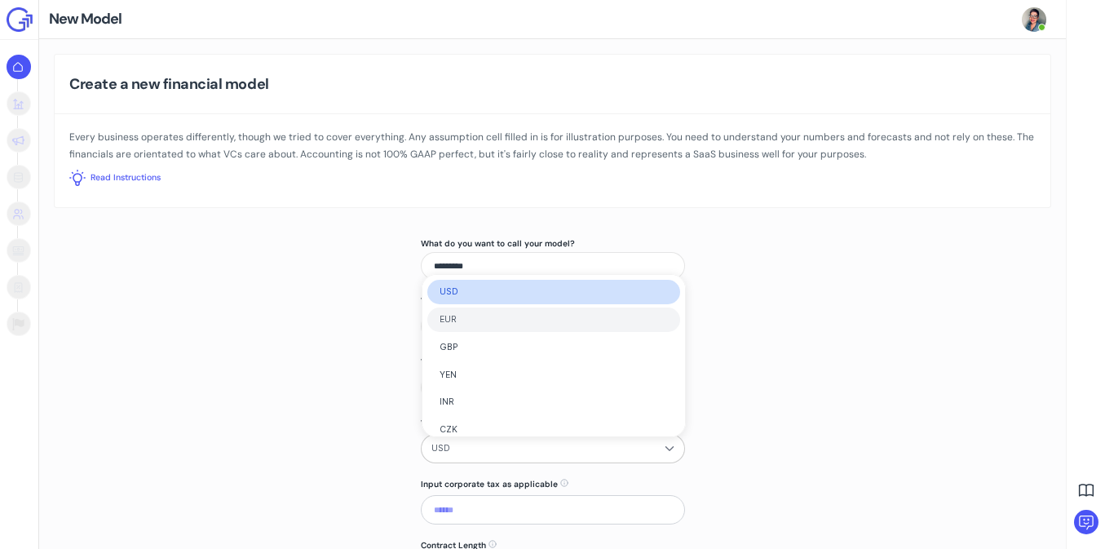
click at [439, 324] on span "EUR" at bounding box center [553, 319] width 228 height 15
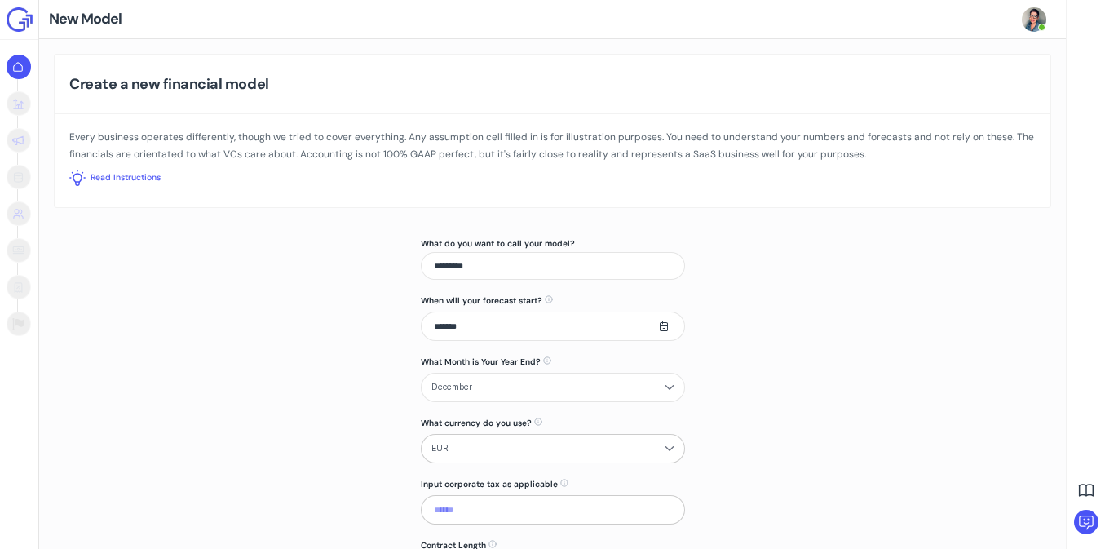
click at [481, 503] on input at bounding box center [553, 509] width 264 height 29
type input "*****"
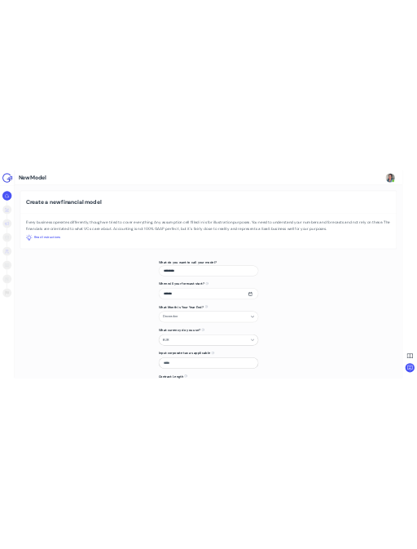
scroll to position [124, 0]
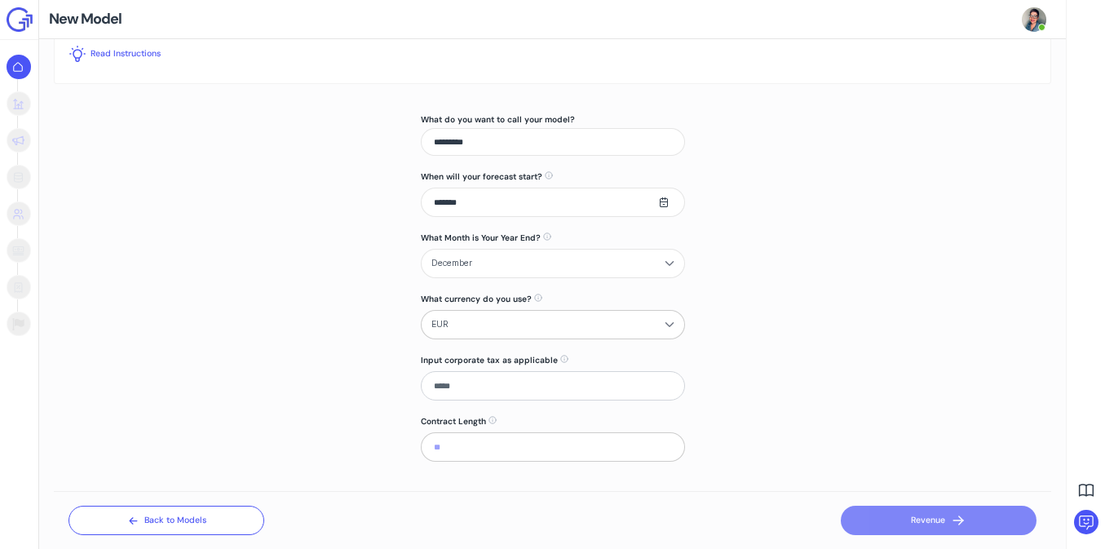
click at [445, 442] on input at bounding box center [553, 446] width 264 height 29
type input "**"
click at [924, 515] on button "Revenue" at bounding box center [939, 519] width 196 height 29
click at [923, 513] on button "Revenue" at bounding box center [939, 519] width 196 height 29
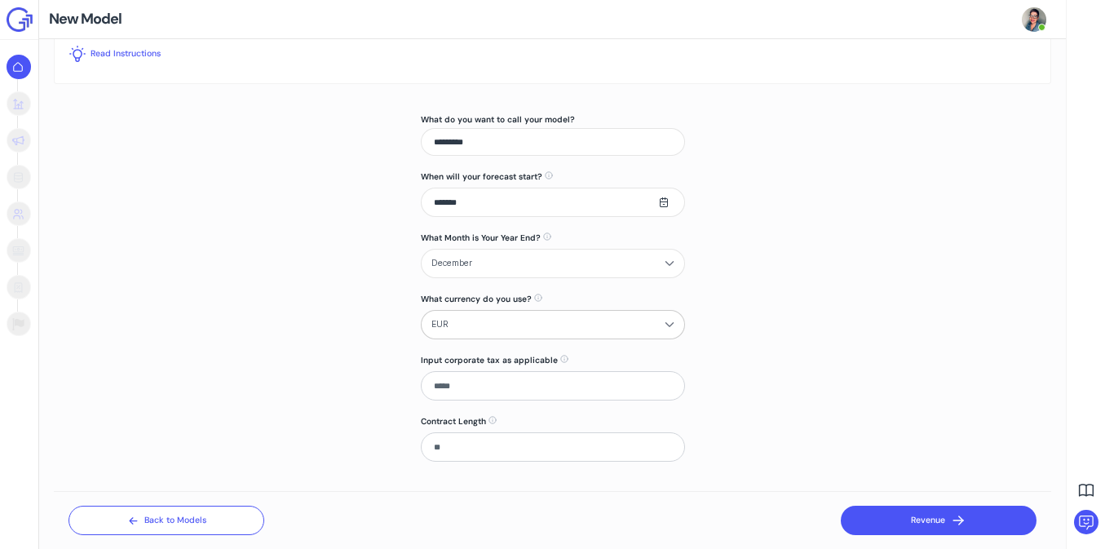
click at [923, 513] on button "Revenue" at bounding box center [939, 519] width 196 height 29
click at [925, 514] on button "Revenue" at bounding box center [939, 519] width 196 height 29
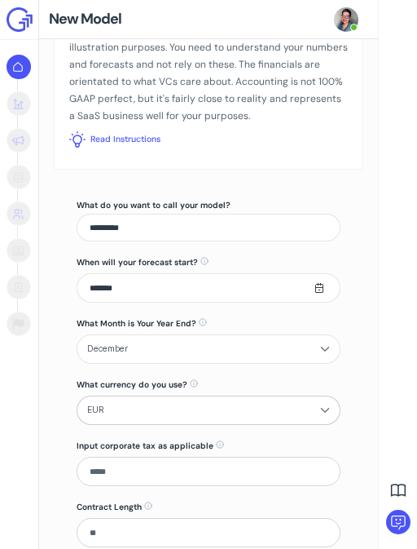
scroll to position [210, 0]
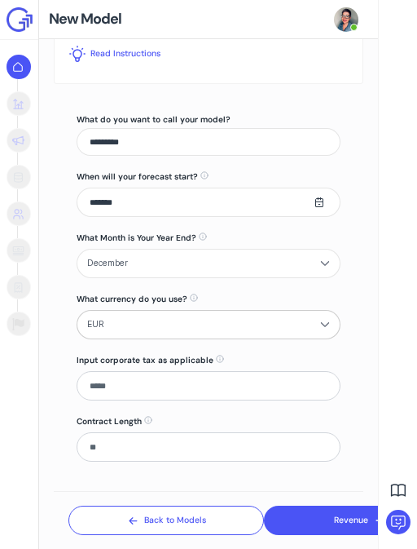
click at [333, 523] on button "Revenue" at bounding box center [362, 519] width 196 height 29
